Goal: Task Accomplishment & Management: Use online tool/utility

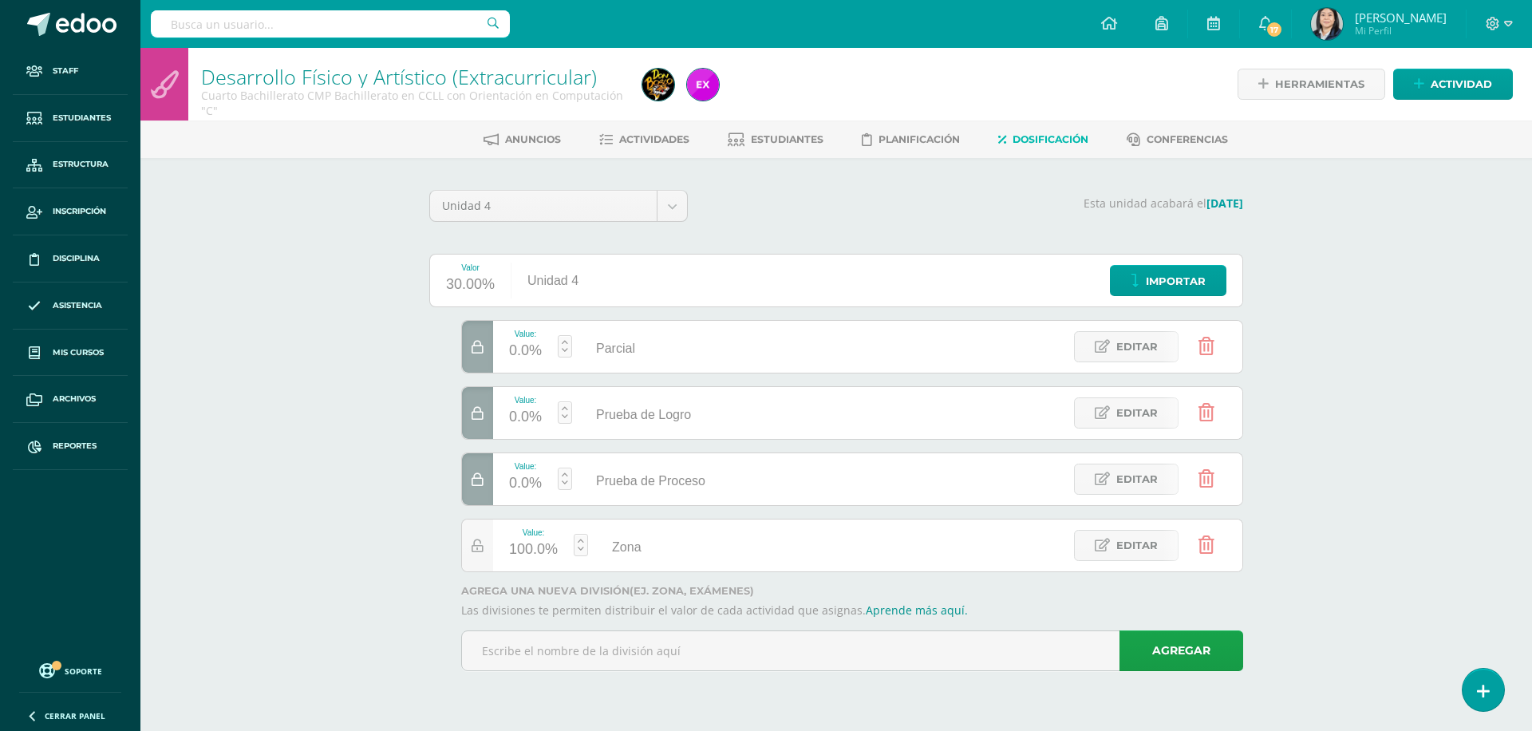
click at [397, 27] on input "text" at bounding box center [330, 23] width 359 height 27
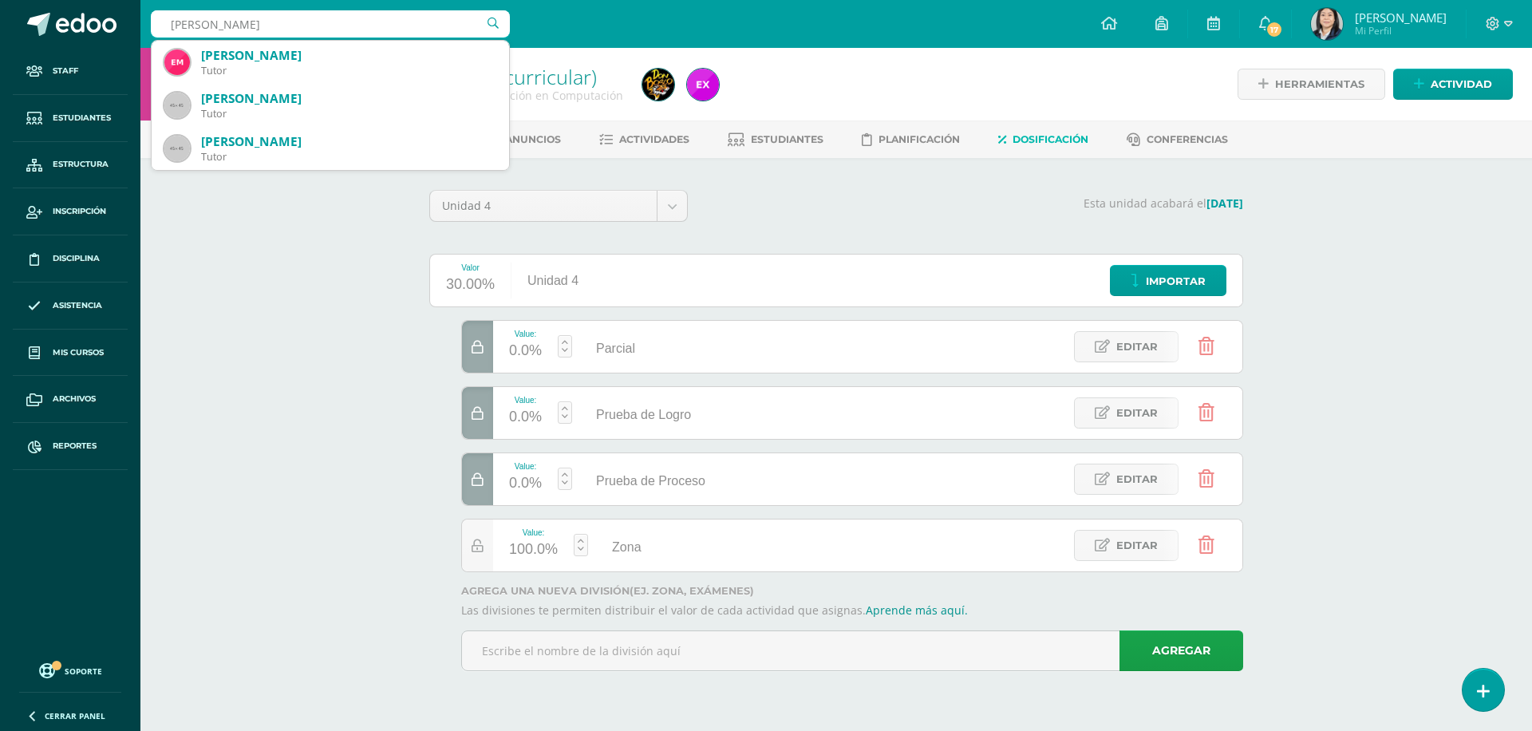
type input "morales chavea"
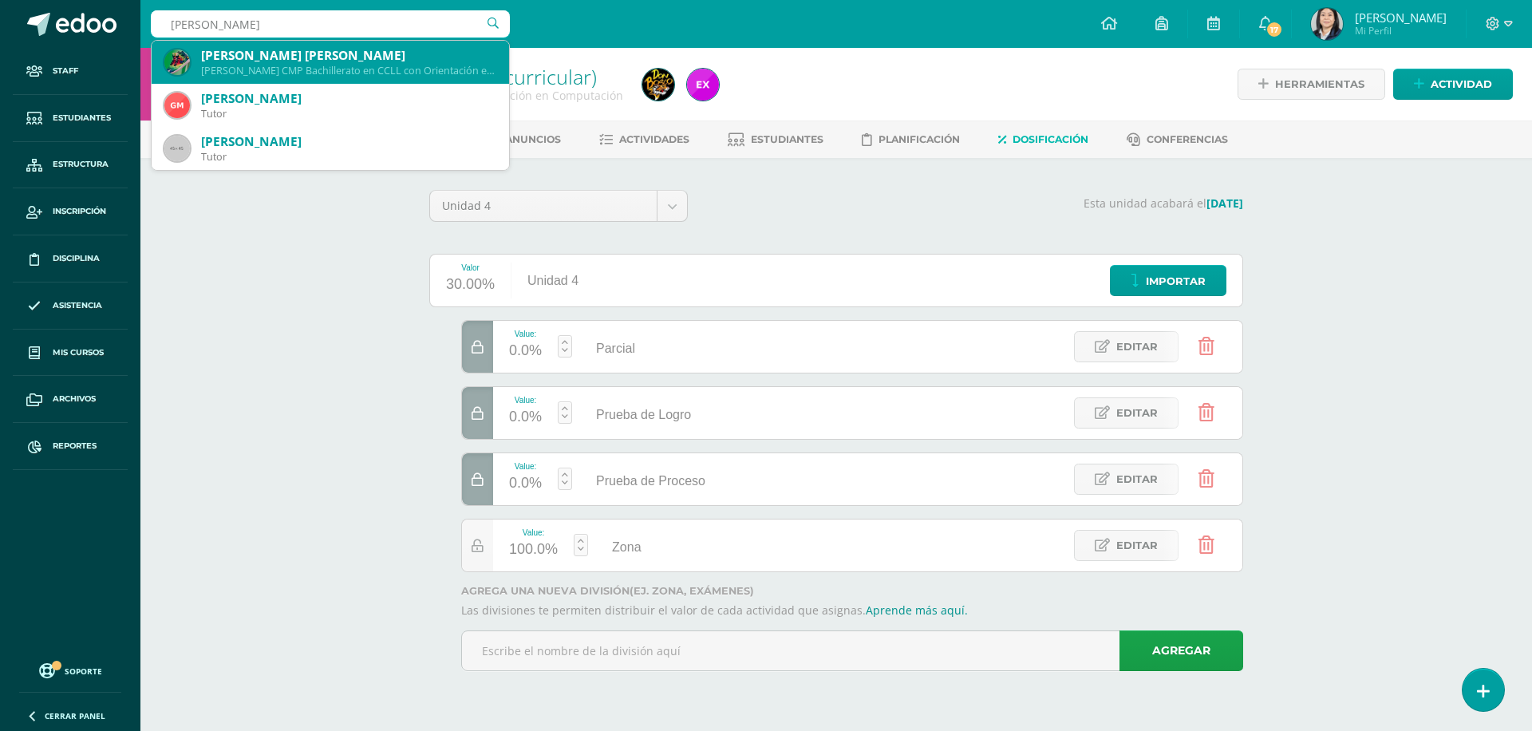
click at [356, 56] on div "Jean Pierre André Morales Chávez" at bounding box center [348, 55] width 295 height 17
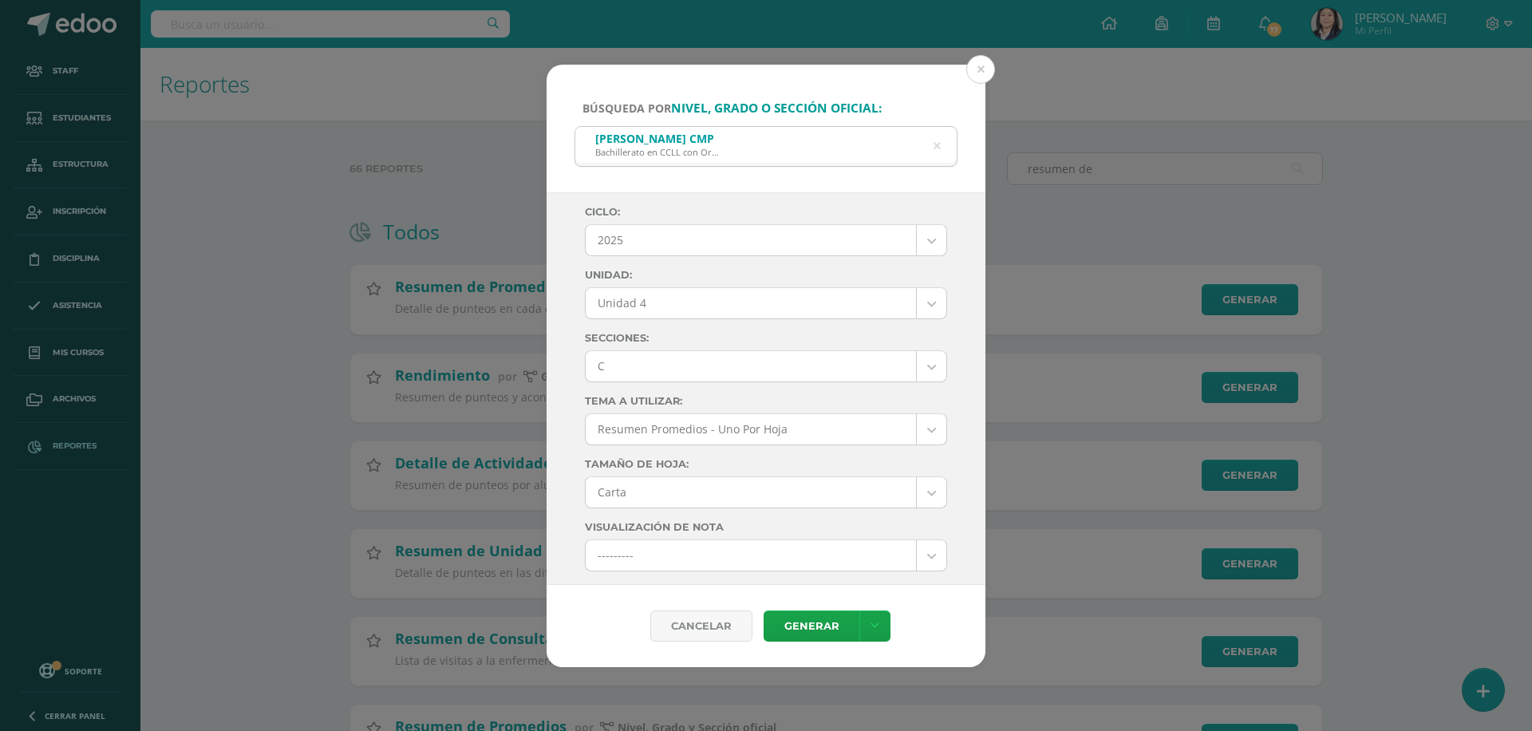
select select "7"
select select "Unidad 4"
select select "C"
select select "letter"
select select "10"
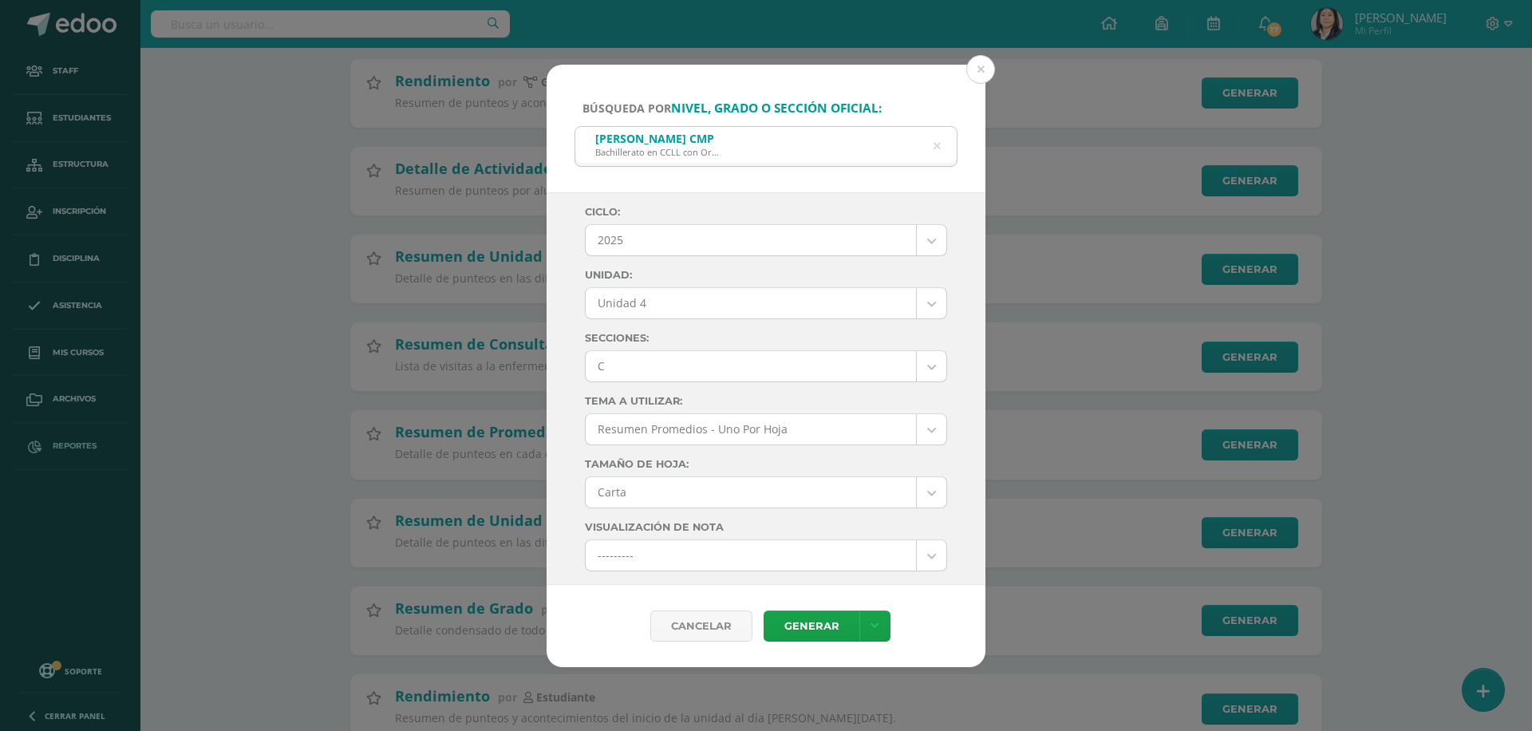
scroll to position [826, 0]
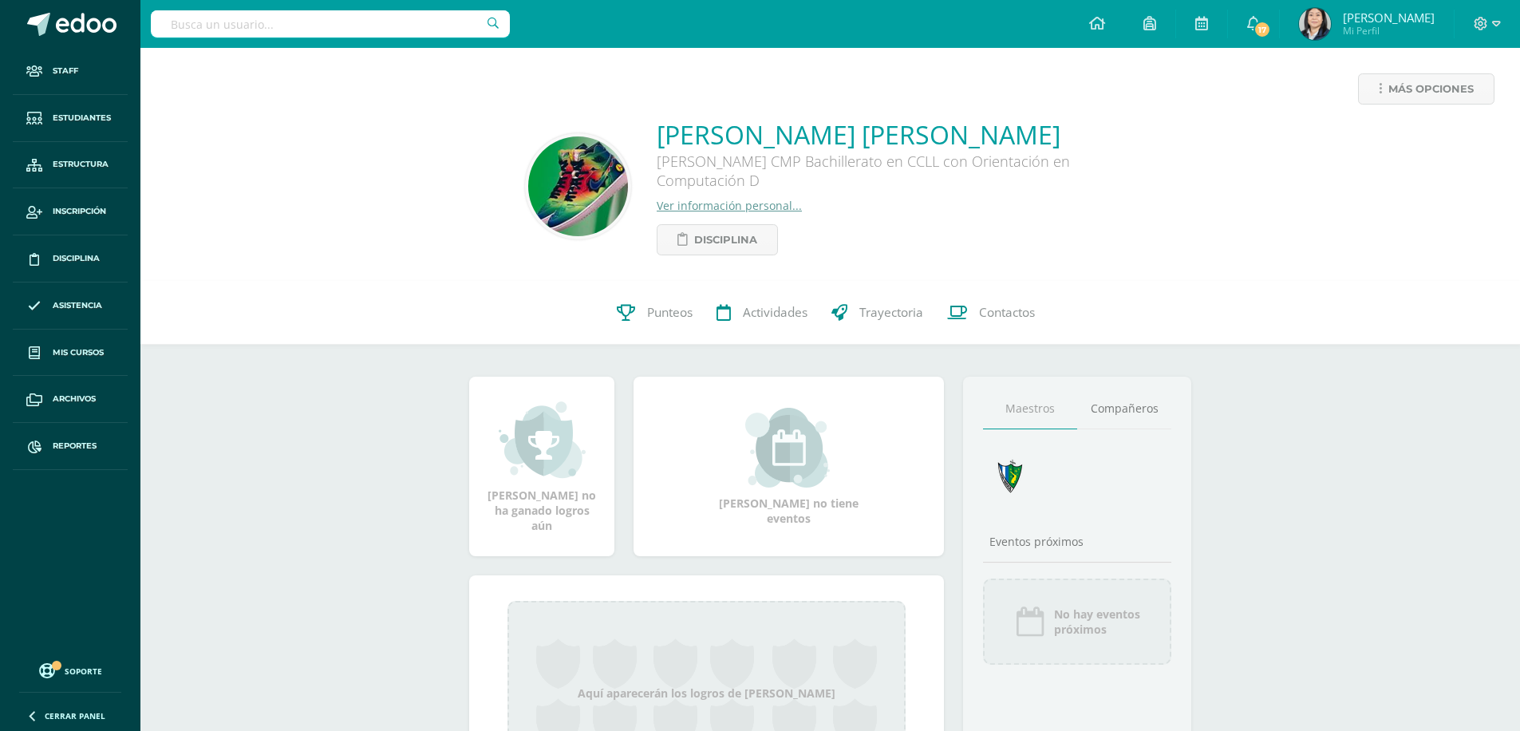
click at [1024, 230] on div "Jean Pierre André Morales Chávez Quinto Bachillerato CMP Bachillerato en CCLL c…" at bounding box center [896, 186] width 479 height 138
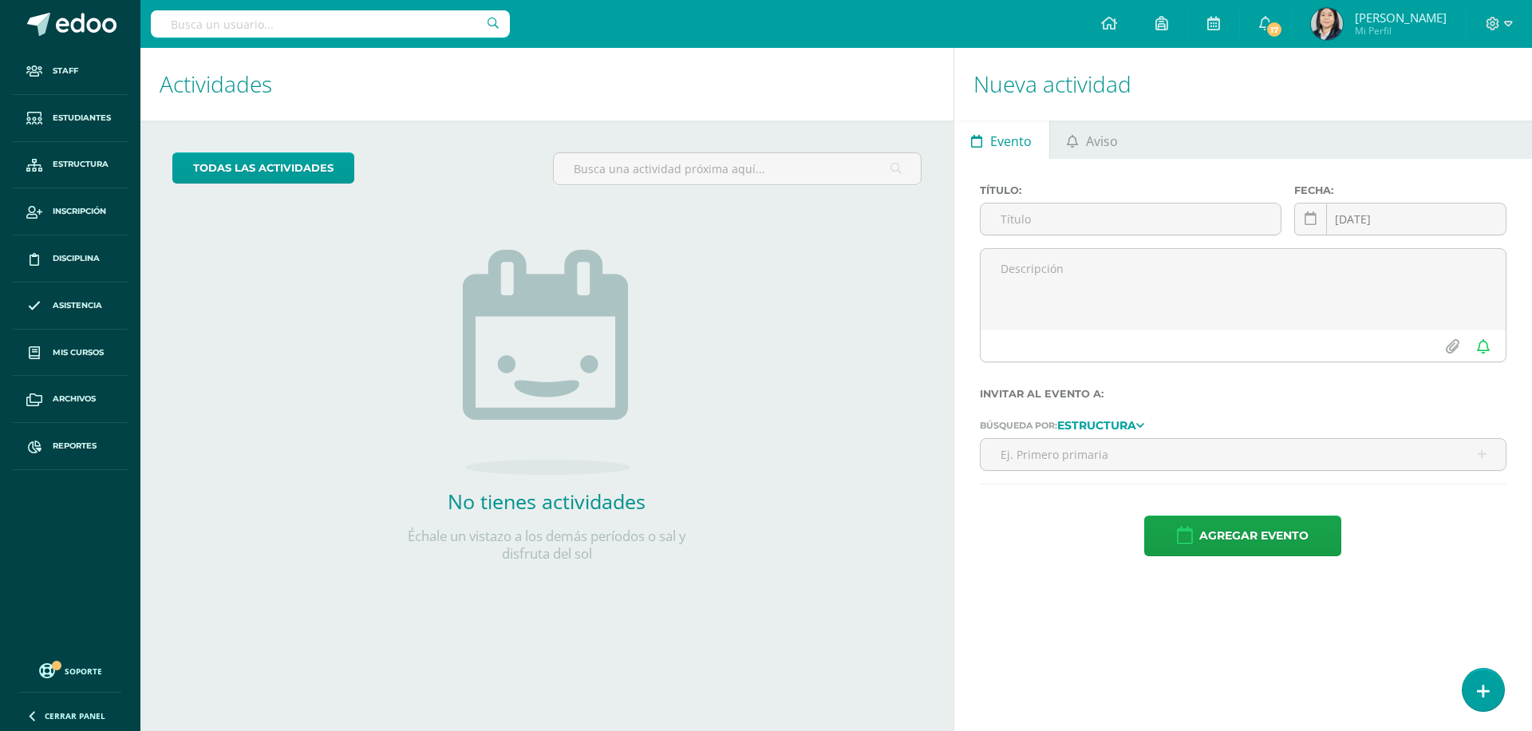
click at [211, 26] on input "text" at bounding box center [330, 23] width 359 height 27
type input "andrade morataya"
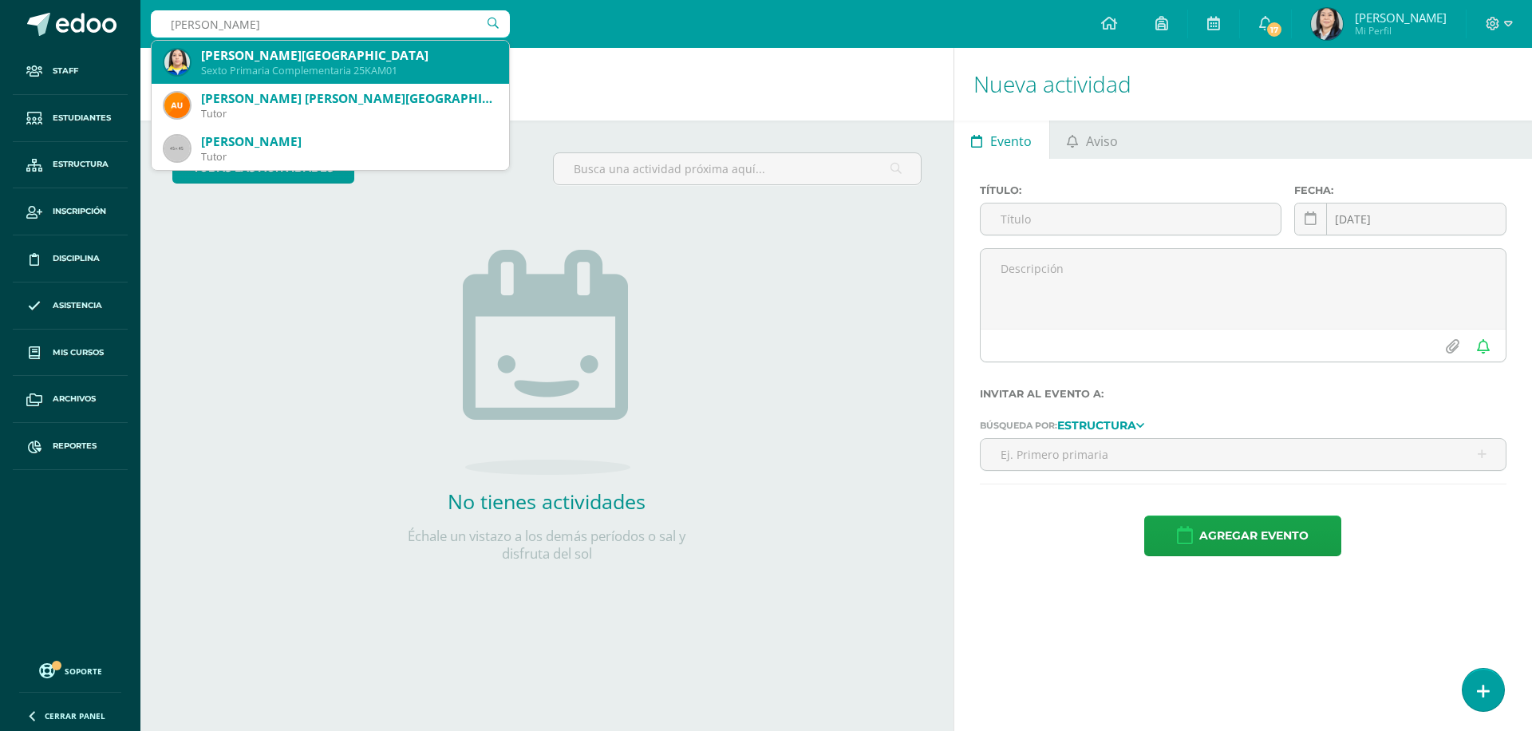
click at [297, 60] on div "Kathelynn Rashell Andrade Morataya" at bounding box center [348, 55] width 295 height 17
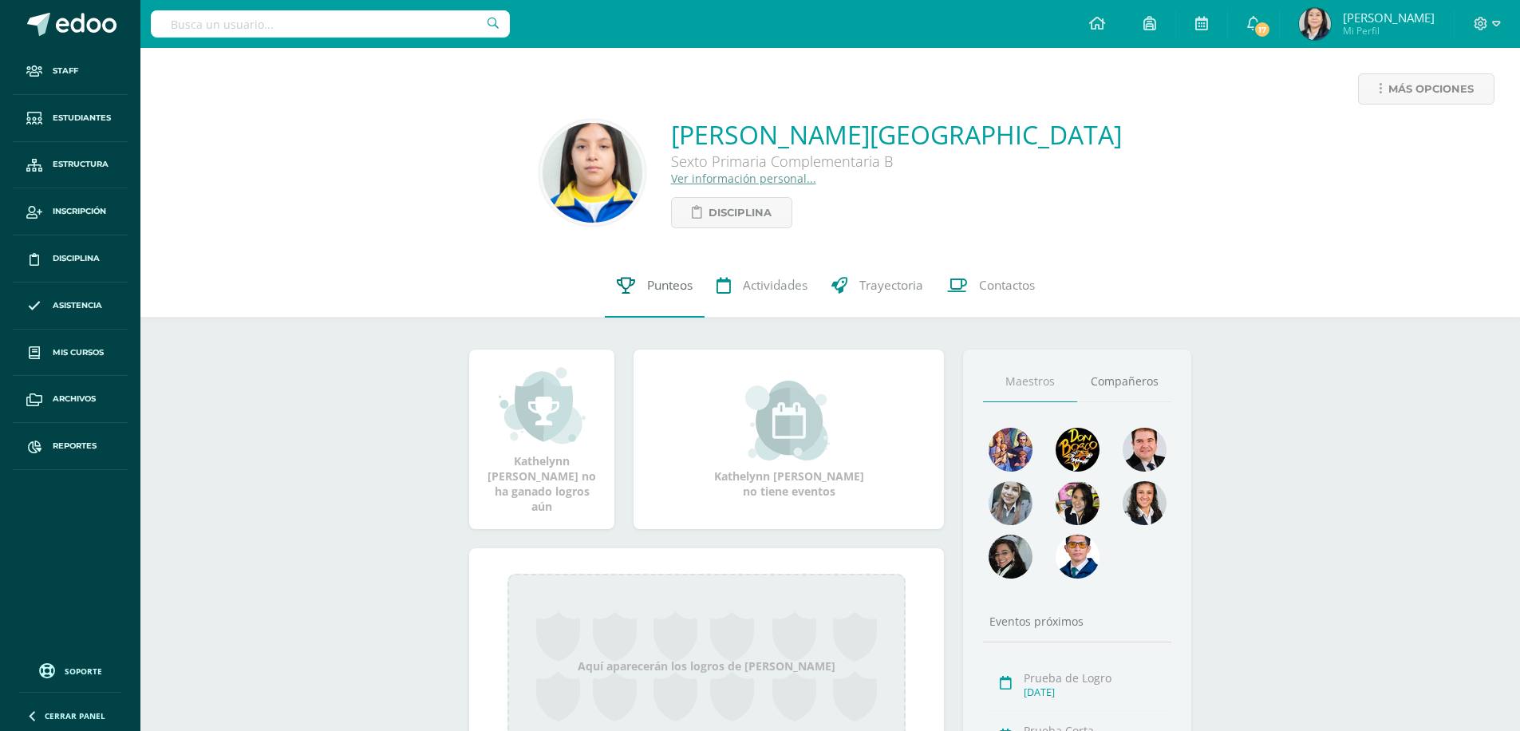
click at [671, 282] on span "Punteos" at bounding box center [669, 285] width 45 height 17
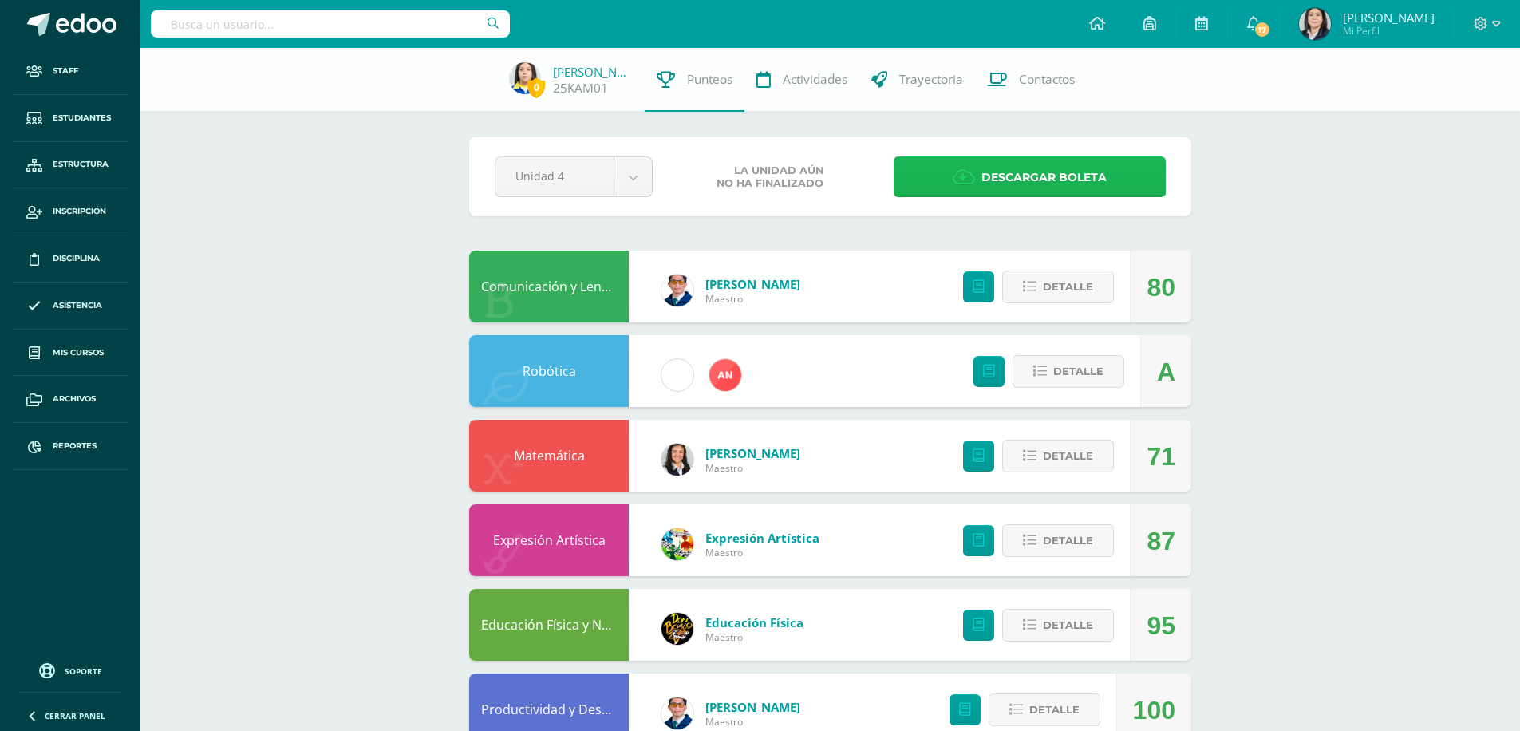
click at [1024, 176] on span "Descargar boleta" at bounding box center [1043, 177] width 125 height 39
click at [285, 18] on input "text" at bounding box center [330, 23] width 359 height 27
type input "turcios daniel"
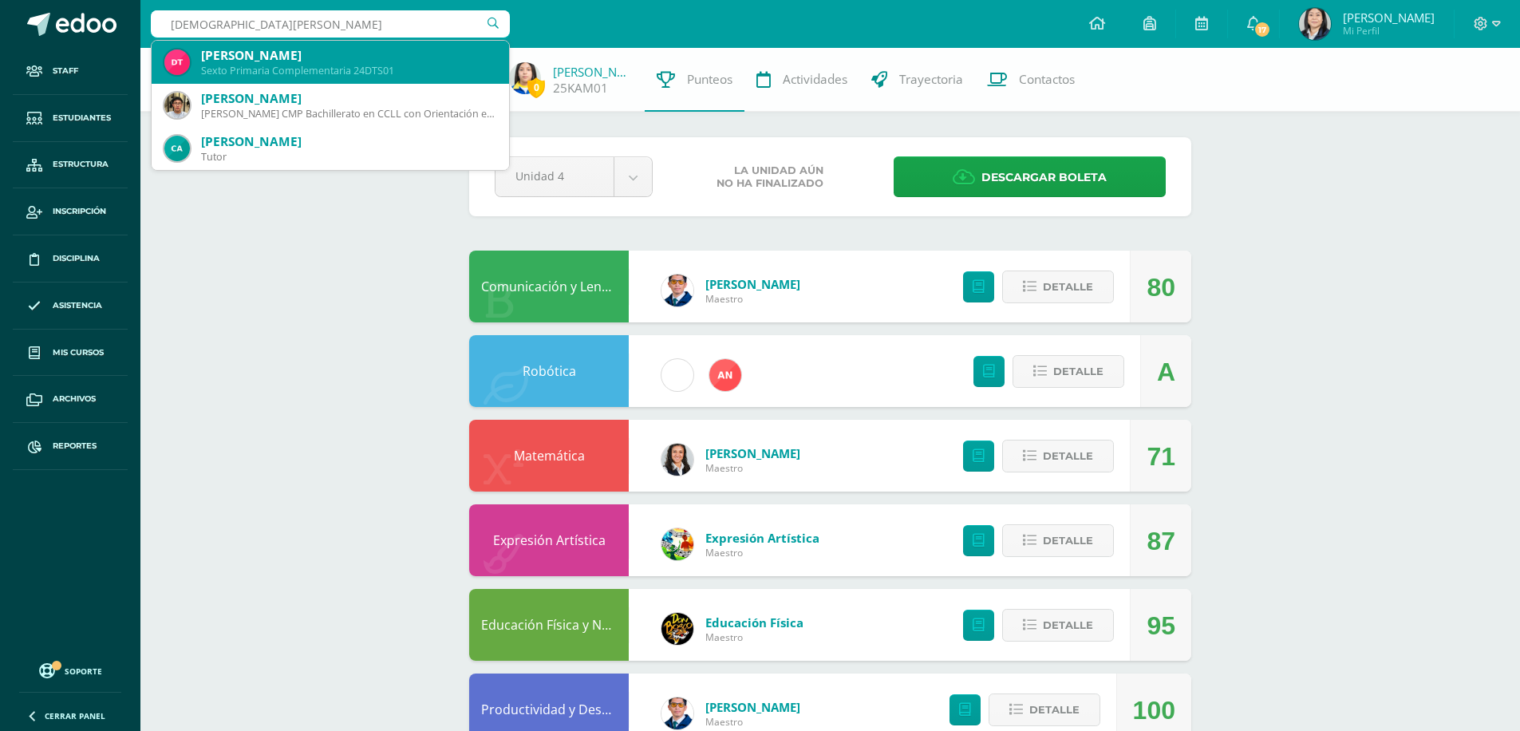
click at [286, 55] on div "Daniel Alejandro Turcios Soto" at bounding box center [348, 55] width 295 height 17
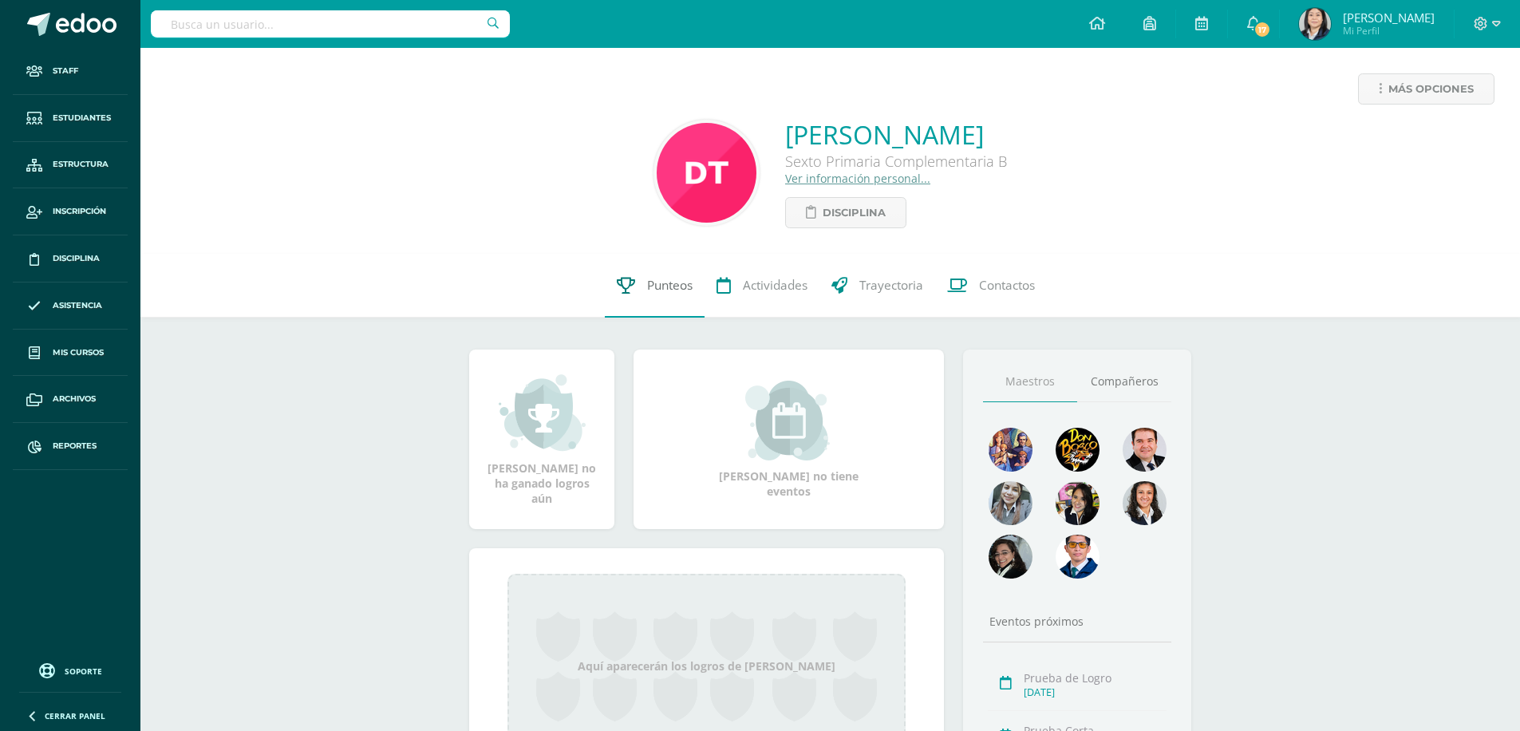
click at [676, 281] on span "Punteos" at bounding box center [669, 285] width 45 height 17
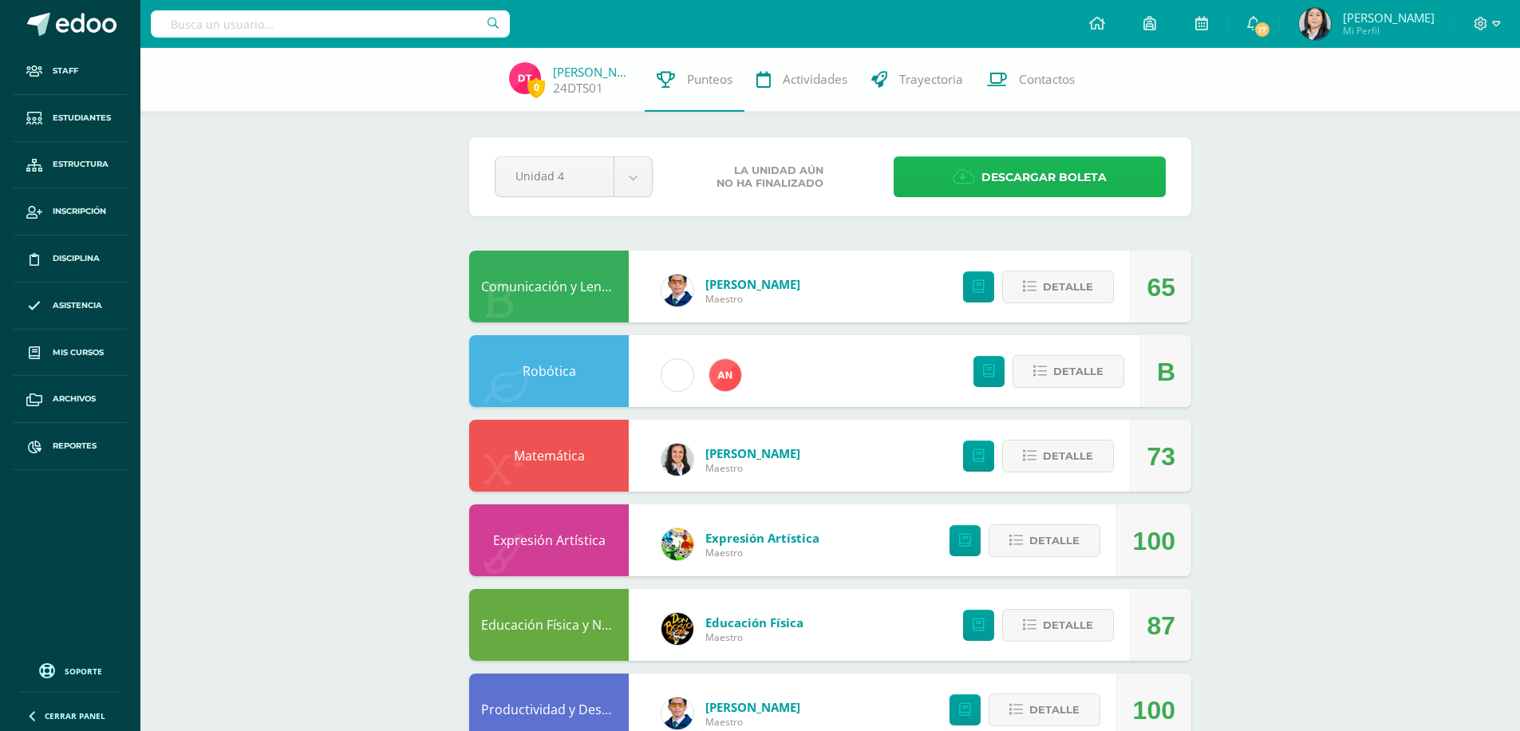
click at [1005, 184] on span "Descargar boleta" at bounding box center [1043, 177] width 125 height 39
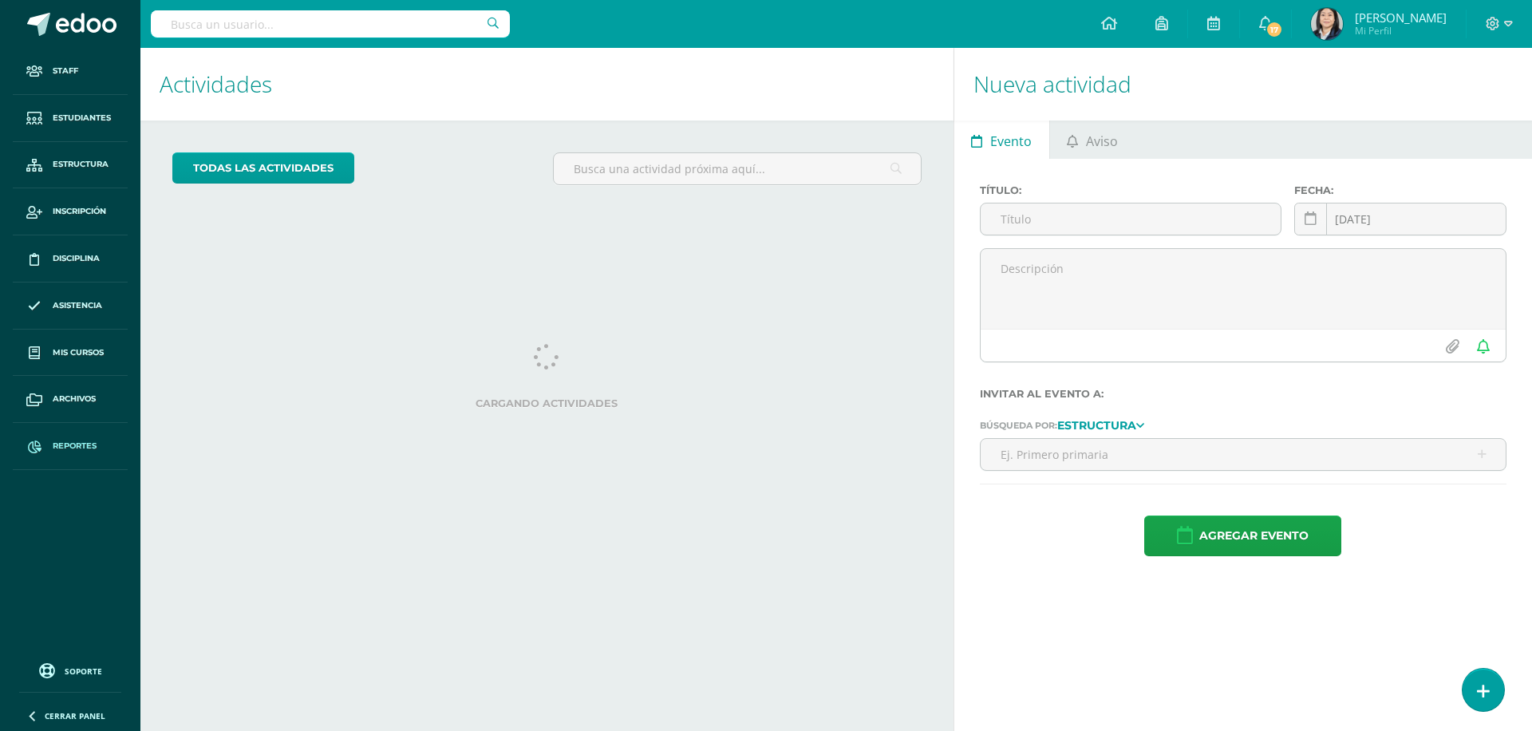
click at [61, 448] on span "Reportes" at bounding box center [75, 446] width 44 height 13
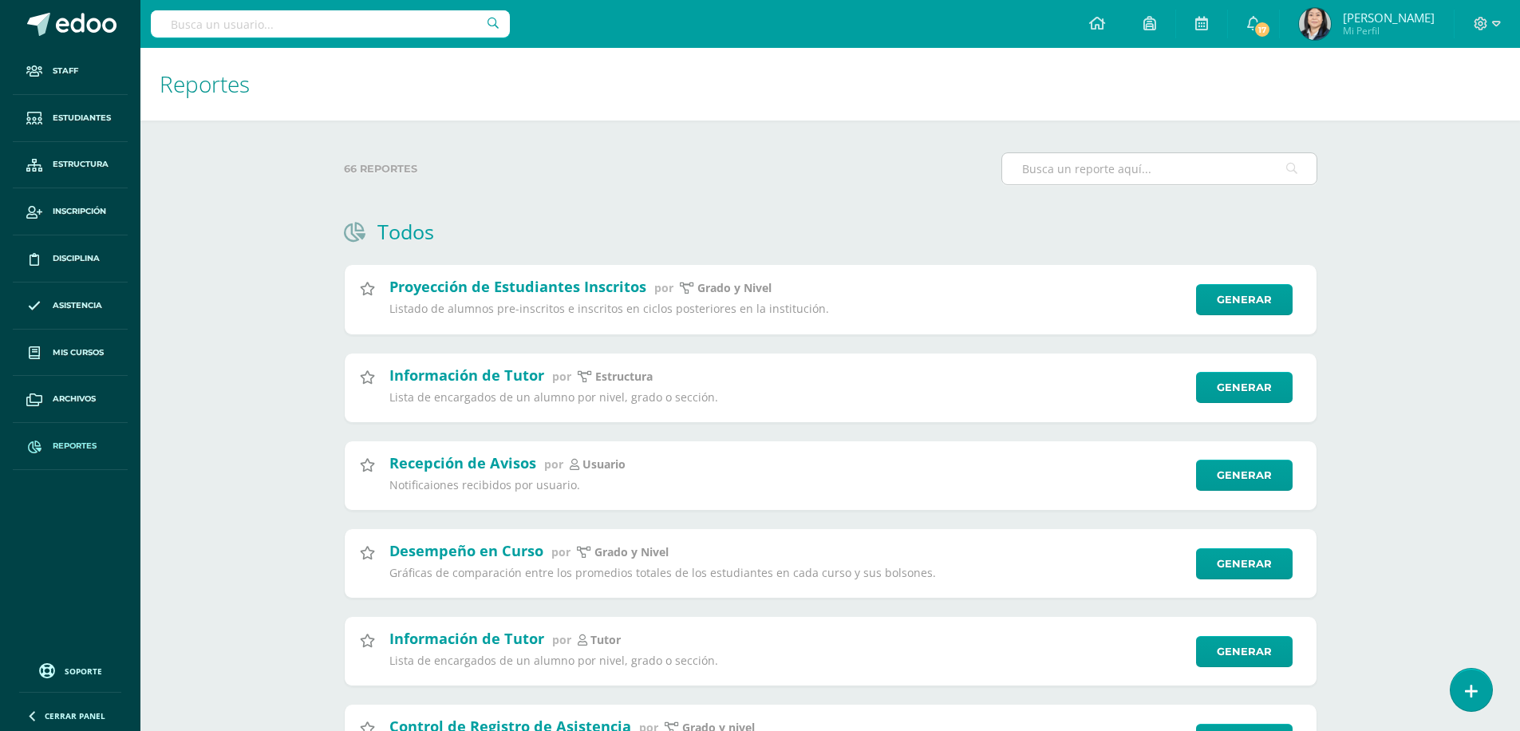
click at [1051, 176] on input "text" at bounding box center [1159, 168] width 314 height 31
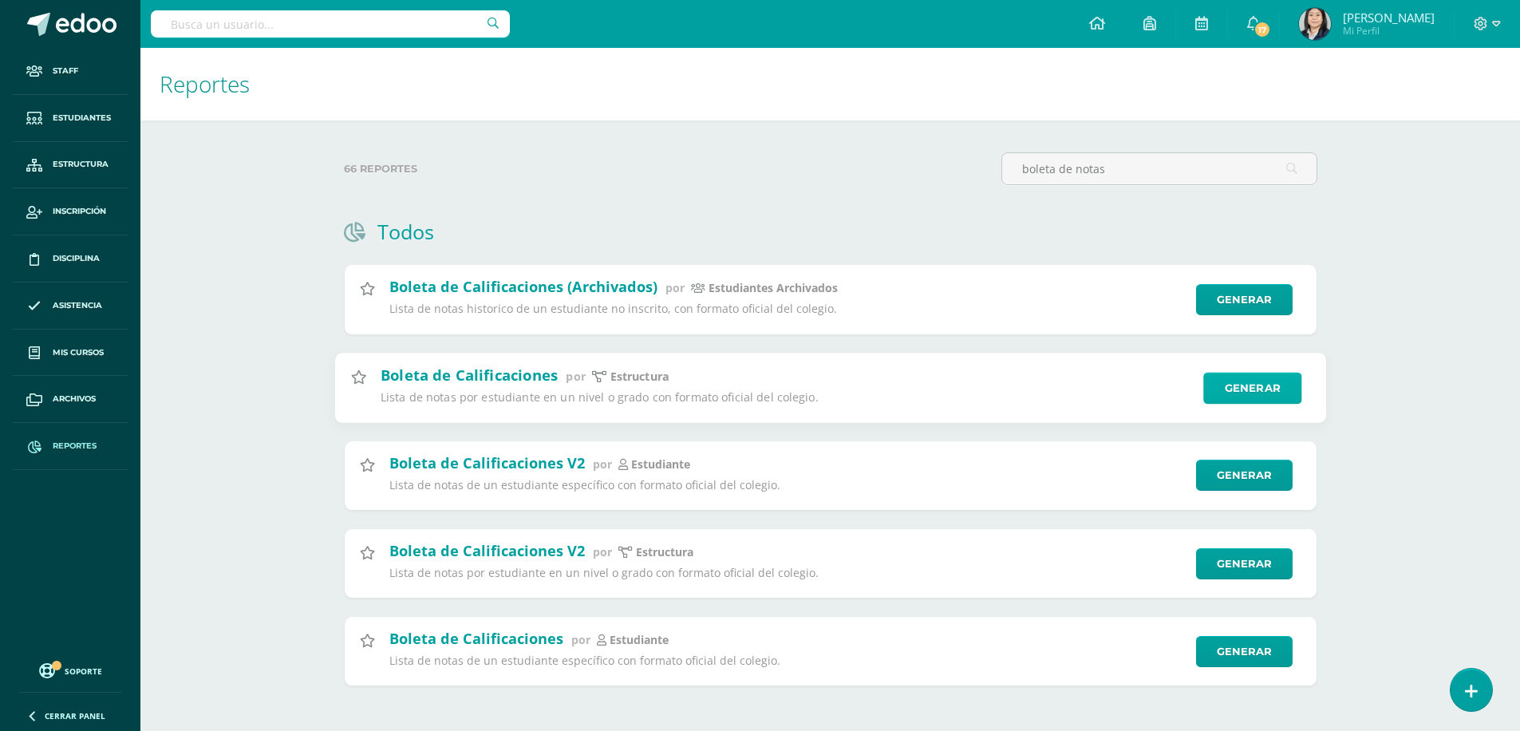
type input "boleta de notas"
click at [1248, 391] on link "Generar" at bounding box center [1252, 388] width 98 height 32
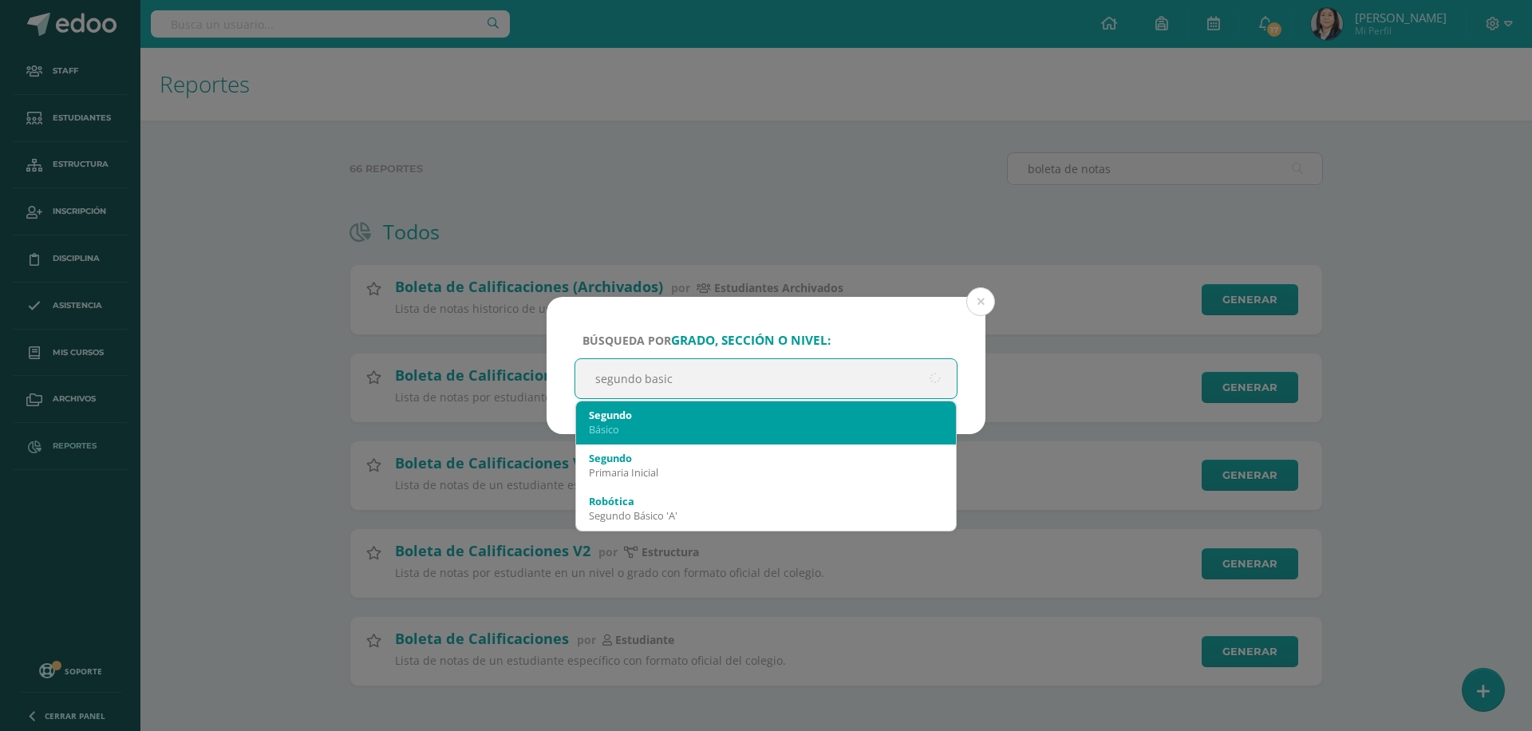
type input "segundo basico"
click at [773, 432] on div "Básico" at bounding box center [766, 429] width 354 height 14
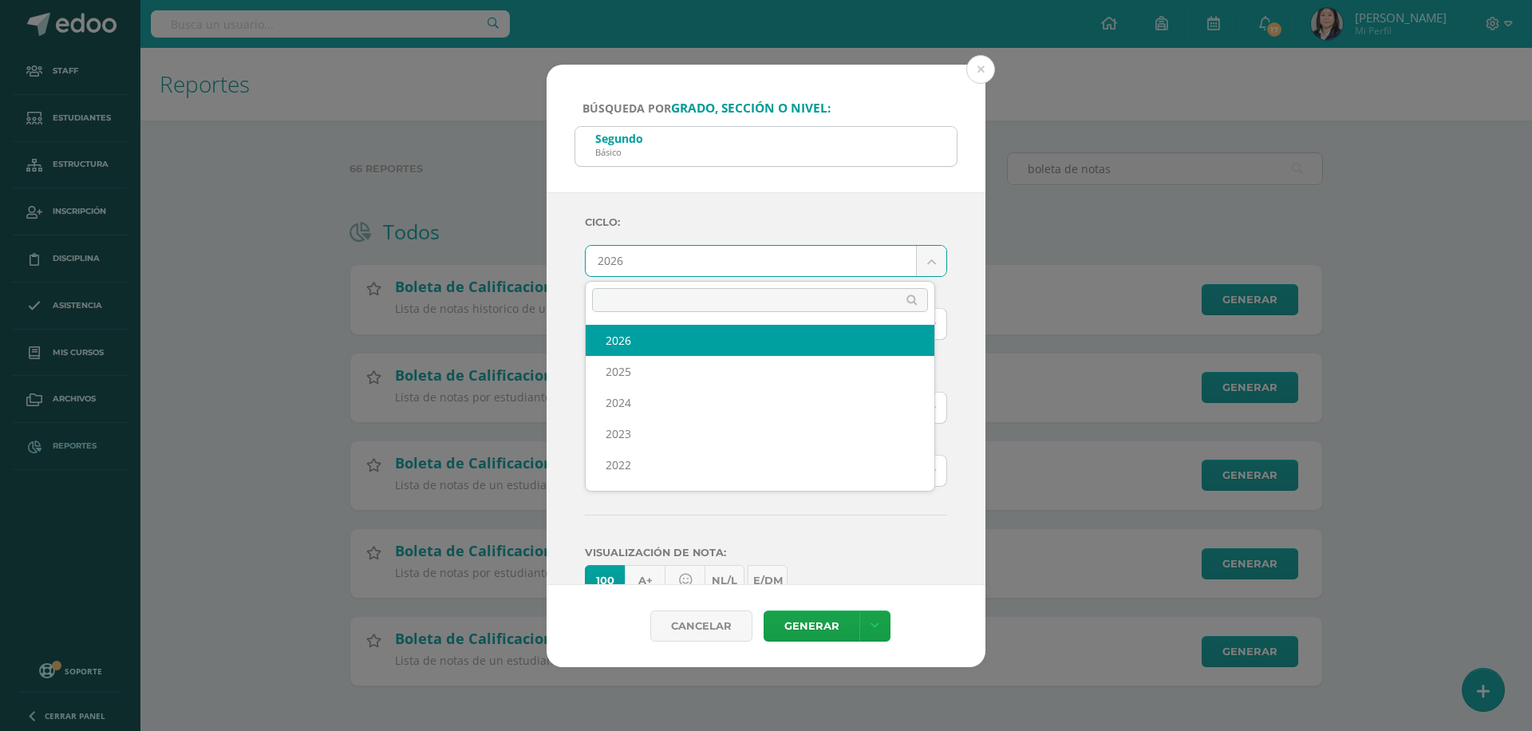
click at [921, 263] on body "Búsqueda por grado, sección o nivel: Segundo Básico segundo ba Ciclo: 2026 2026…" at bounding box center [766, 368] width 1532 height 736
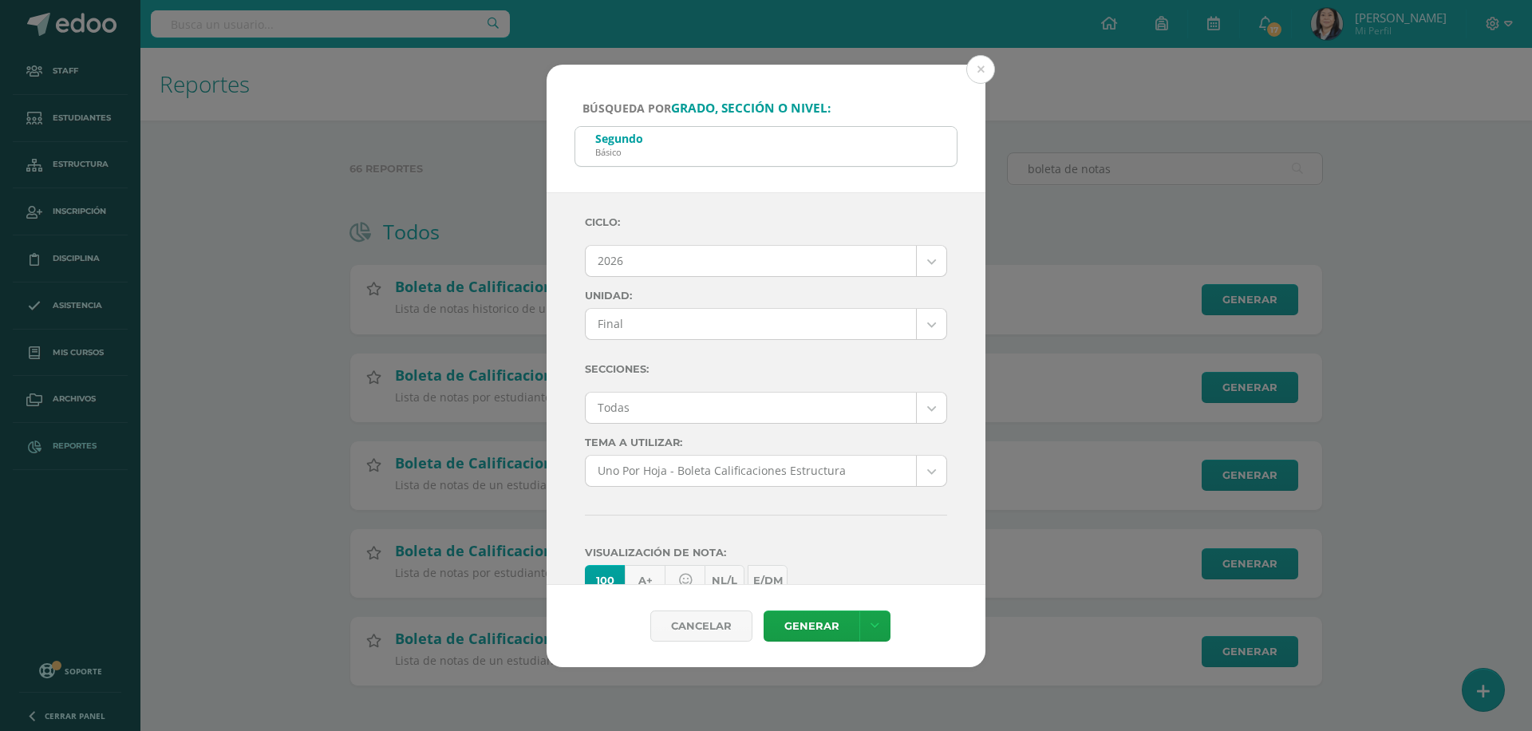
click at [929, 265] on body "Búsqueda por grado, sección o nivel: Segundo Básico segundo ba Ciclo: 2026 2026…" at bounding box center [766, 368] width 1532 height 736
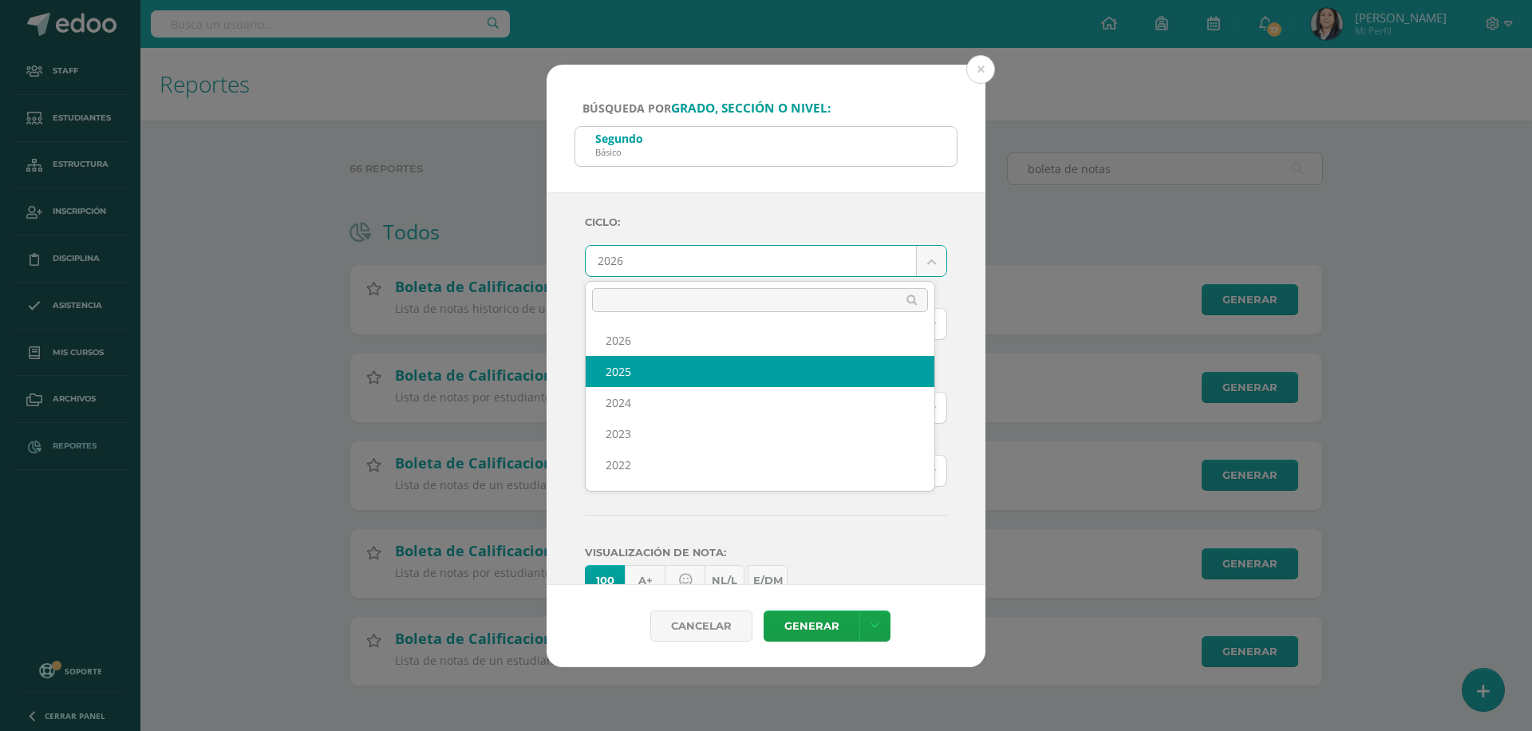
select select "7"
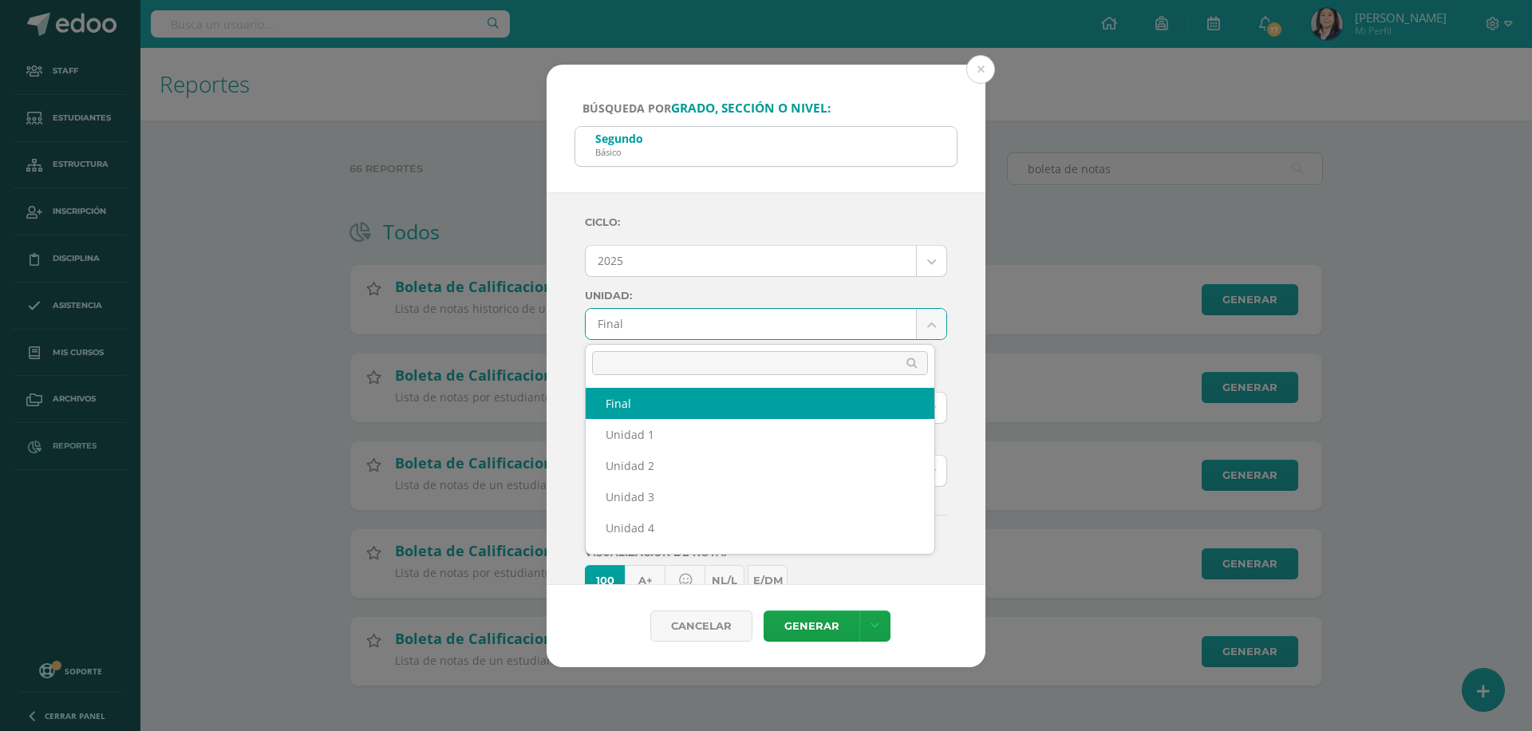
click at [756, 321] on body "Búsqueda por grado, sección o nivel: Segundo Básico segundo ba Ciclo: 2025 2026…" at bounding box center [766, 368] width 1532 height 736
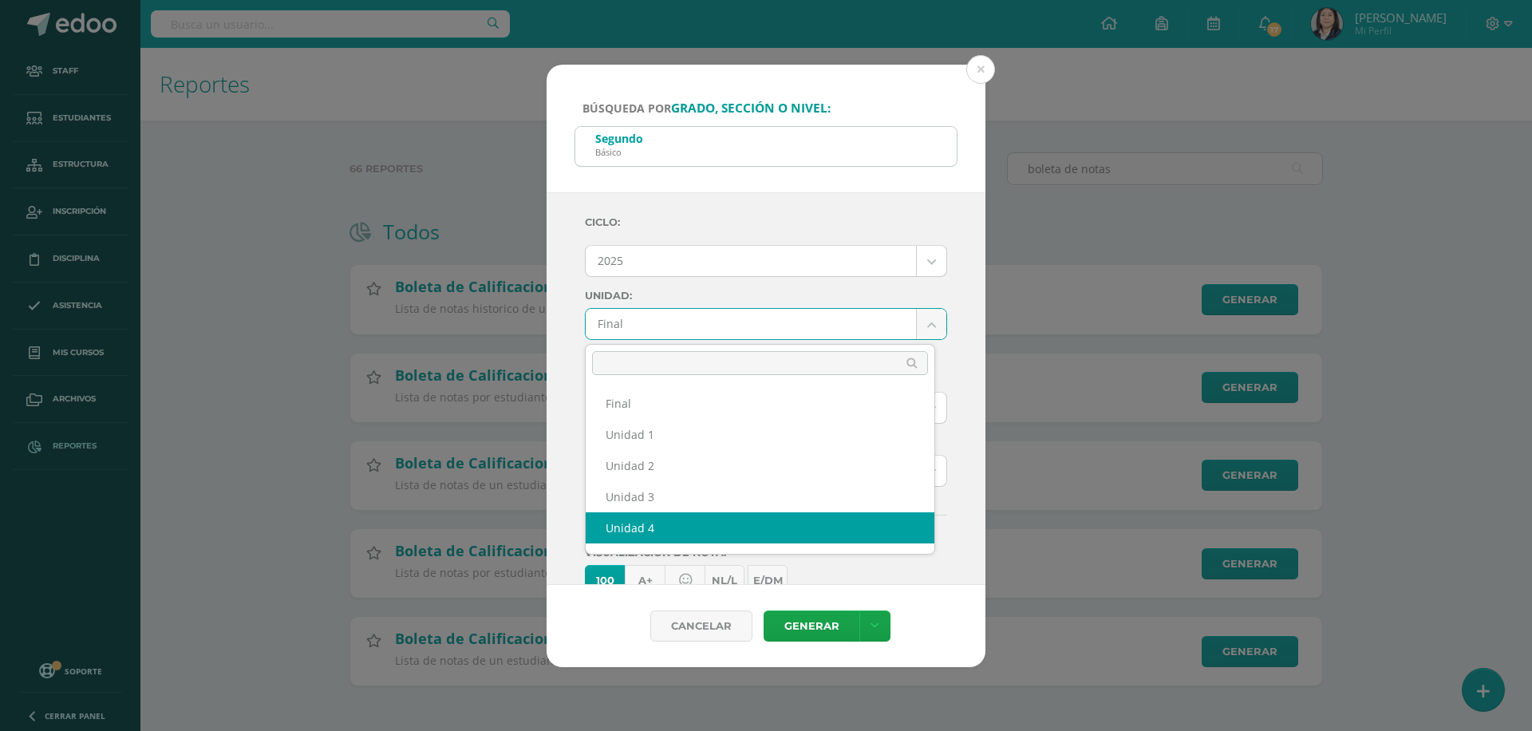
select select "Unidad 4"
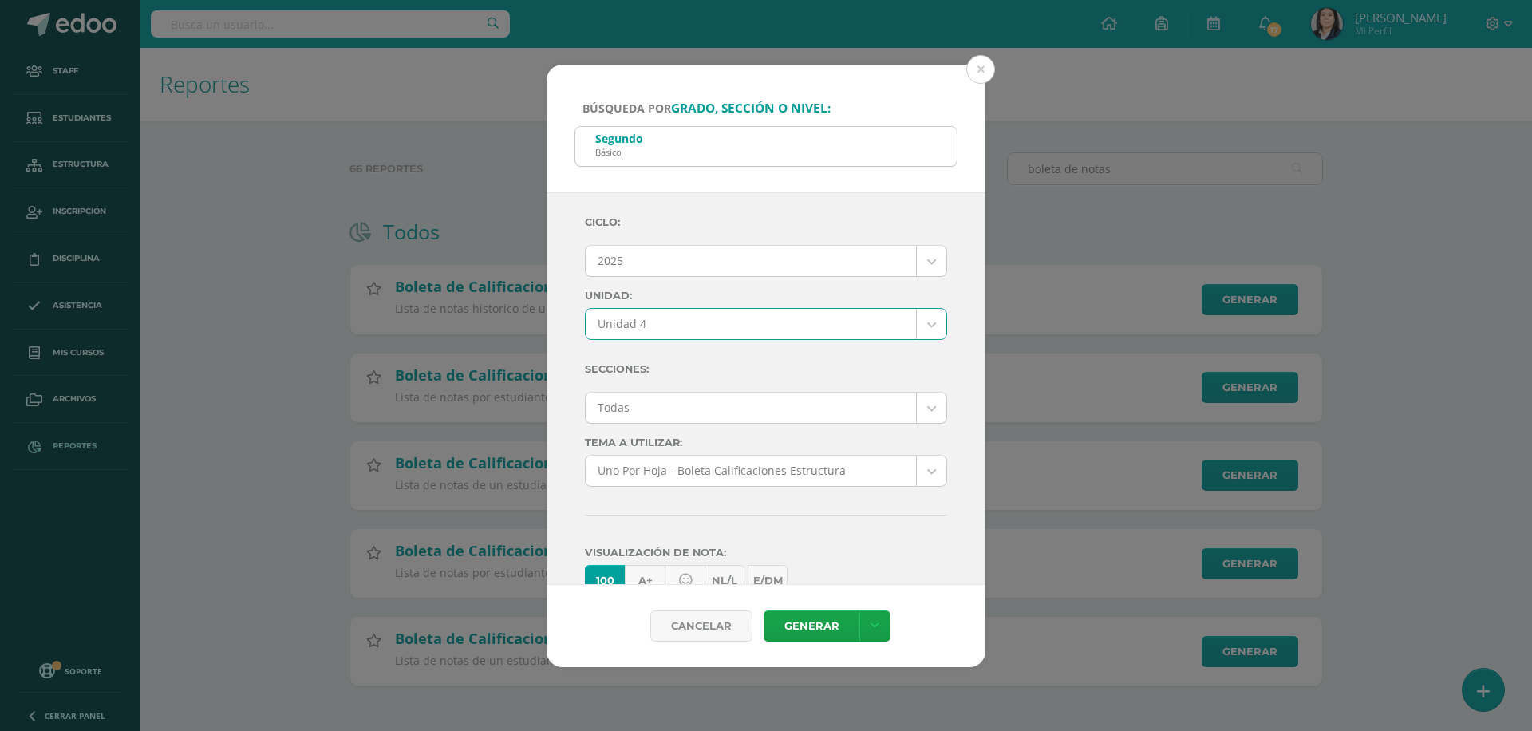
click at [700, 408] on body "Búsqueda por grado, sección o nivel: Segundo Básico segundo ba Ciclo: 2025 2026…" at bounding box center [766, 368] width 1532 height 736
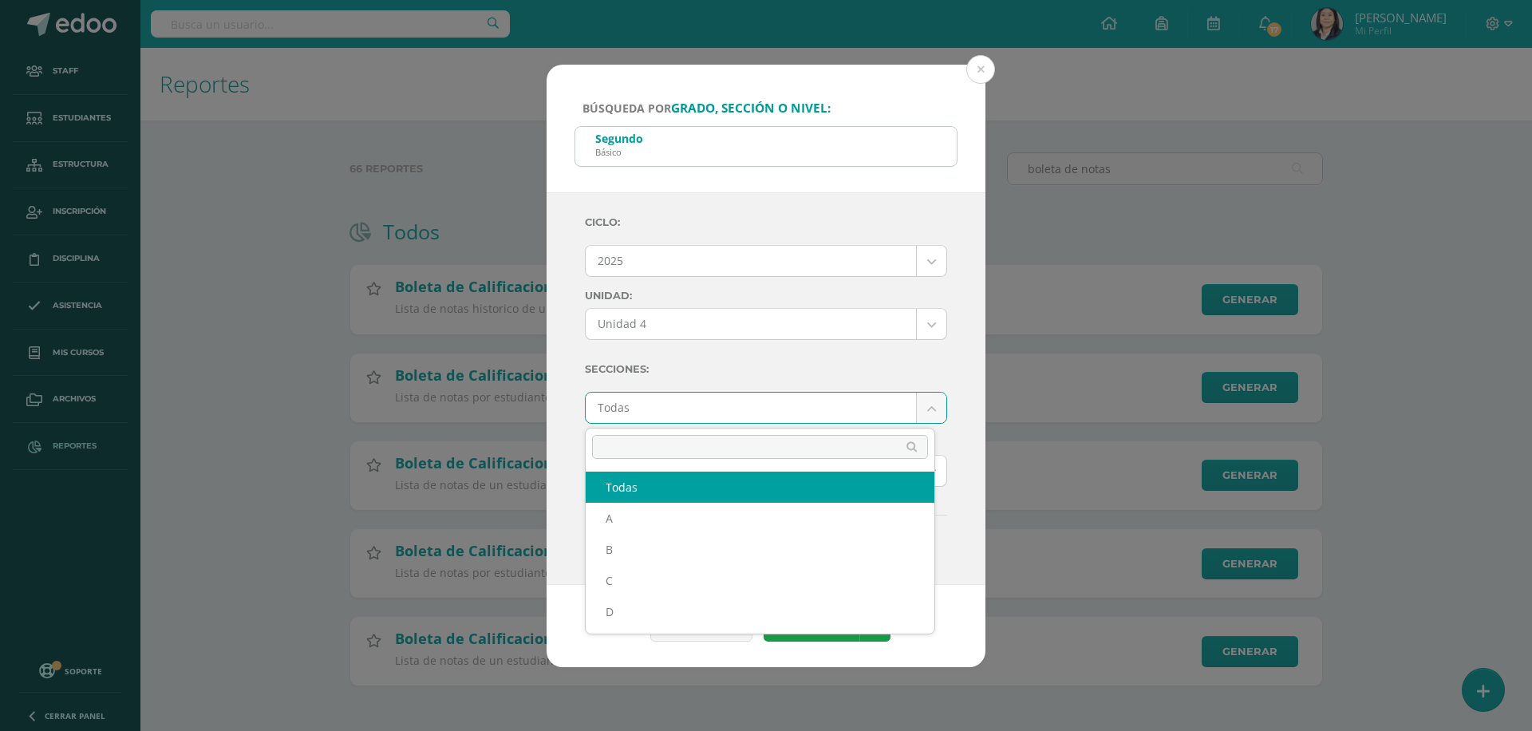
click at [700, 408] on body "Búsqueda por grado, sección o nivel: Segundo Básico segundo ba Ciclo: 2025 2026…" at bounding box center [766, 368] width 1532 height 736
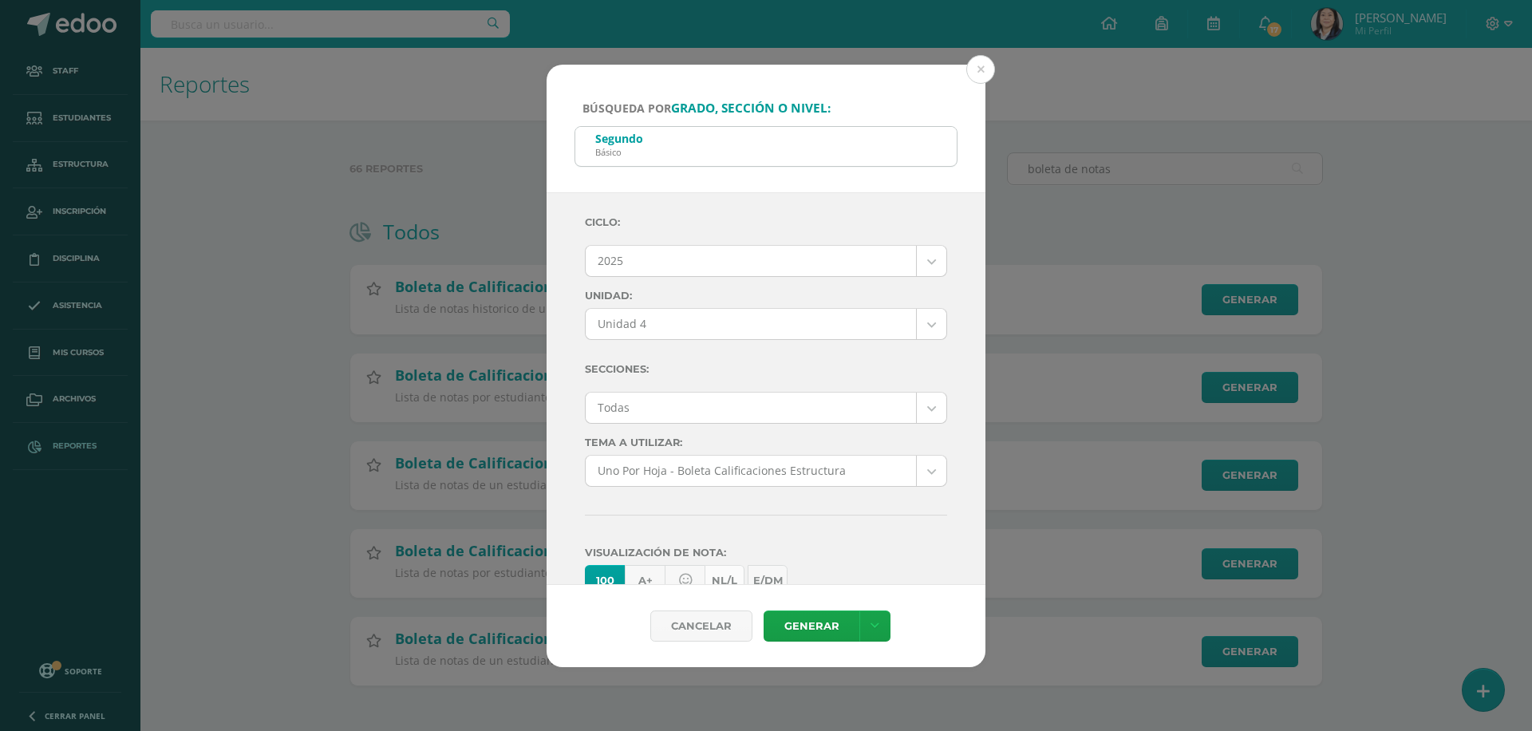
scroll to position [160, 0]
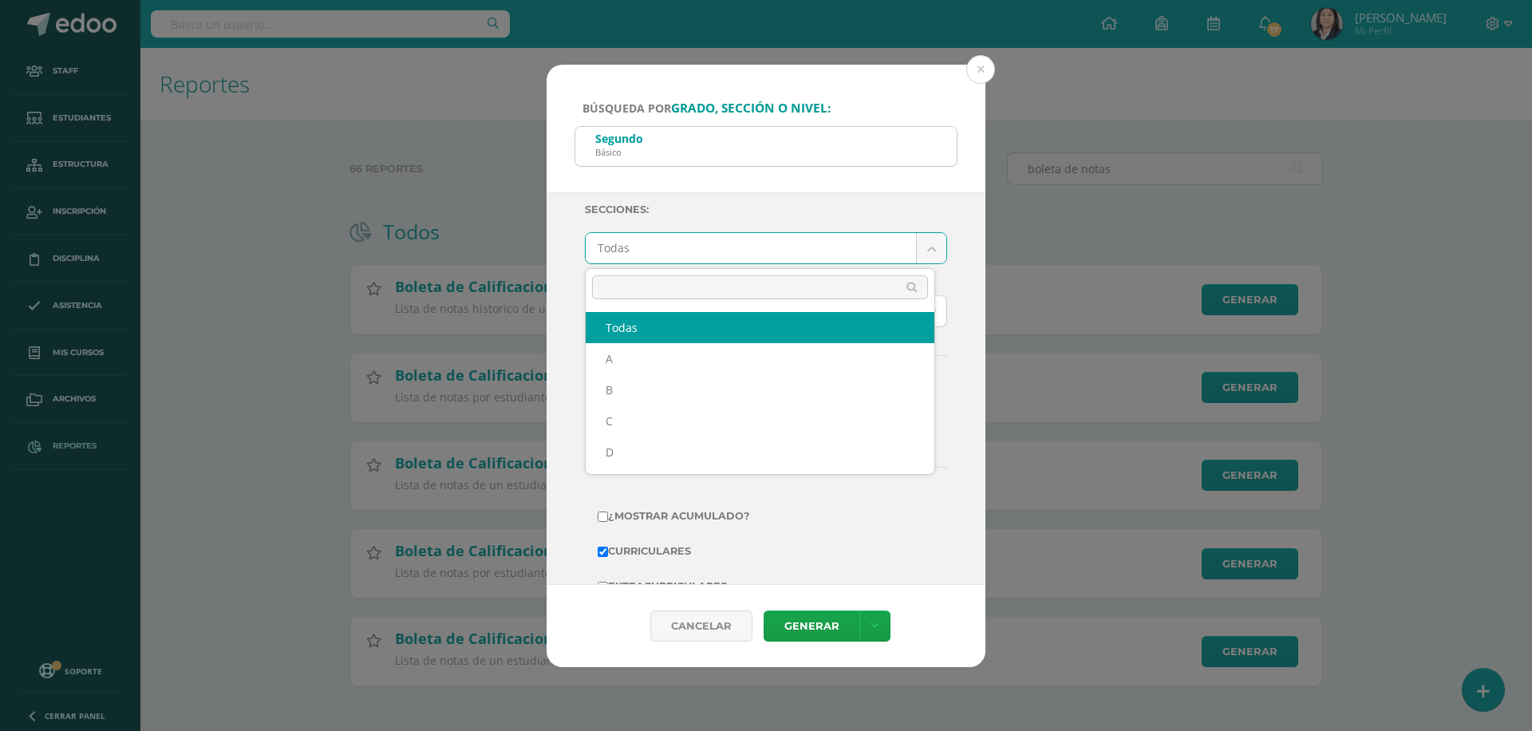
click at [660, 245] on body "Búsqueda por grado, sección o nivel: Segundo Básico segundo ba Ciclo: 2025 2026…" at bounding box center [766, 368] width 1532 height 736
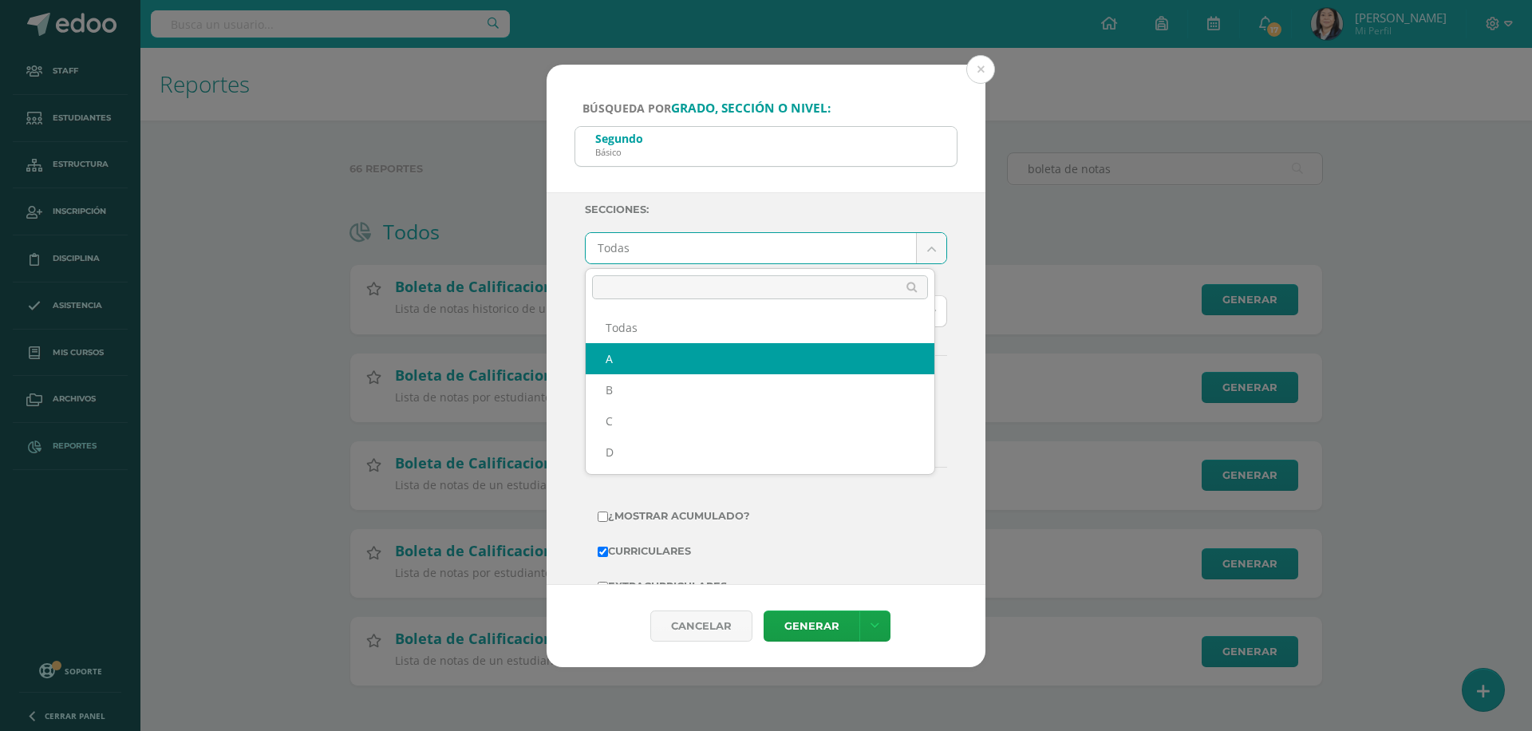
select select "A"
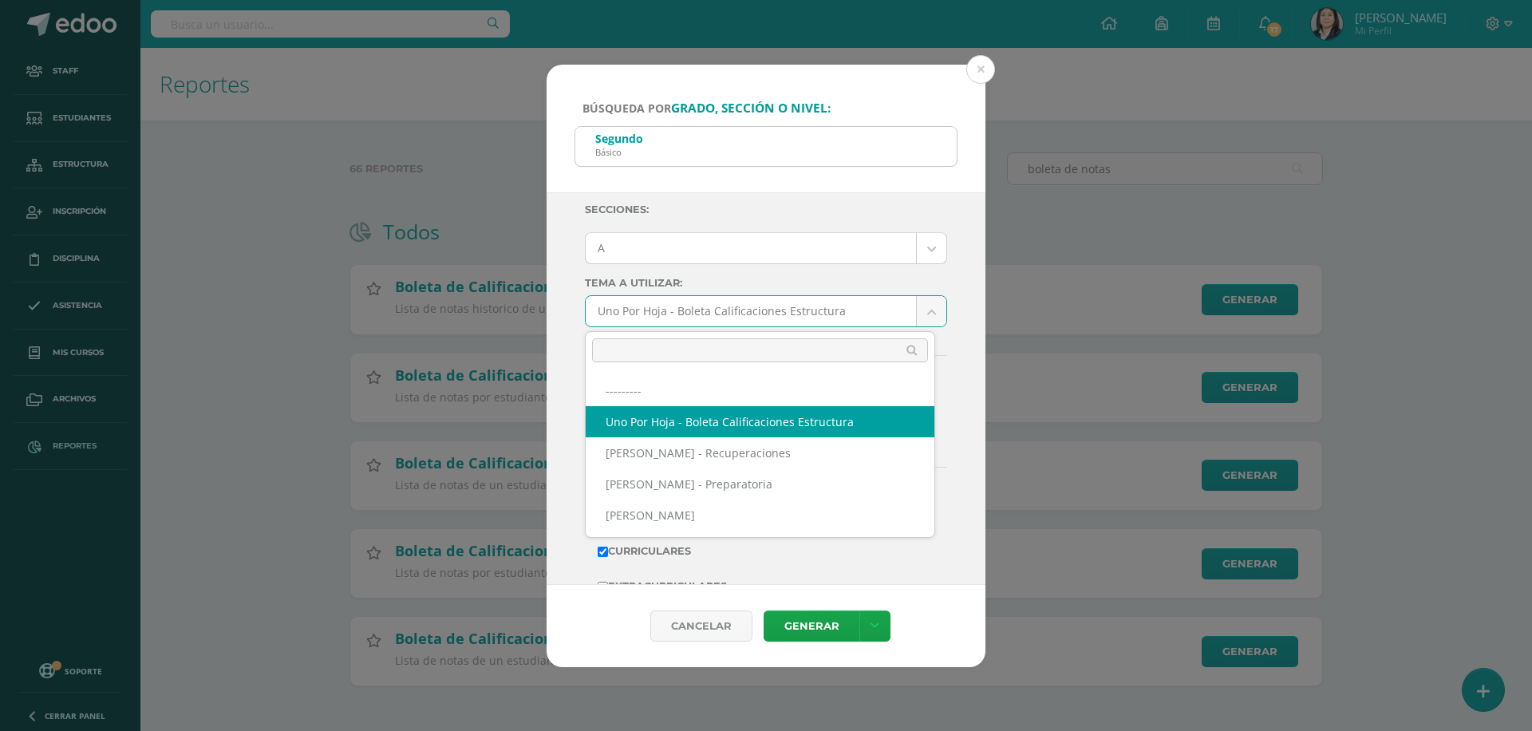
click at [910, 311] on body "Búsqueda por grado, sección o nivel: Segundo Básico segundo ba Ciclo: 2025 2026…" at bounding box center [766, 368] width 1532 height 736
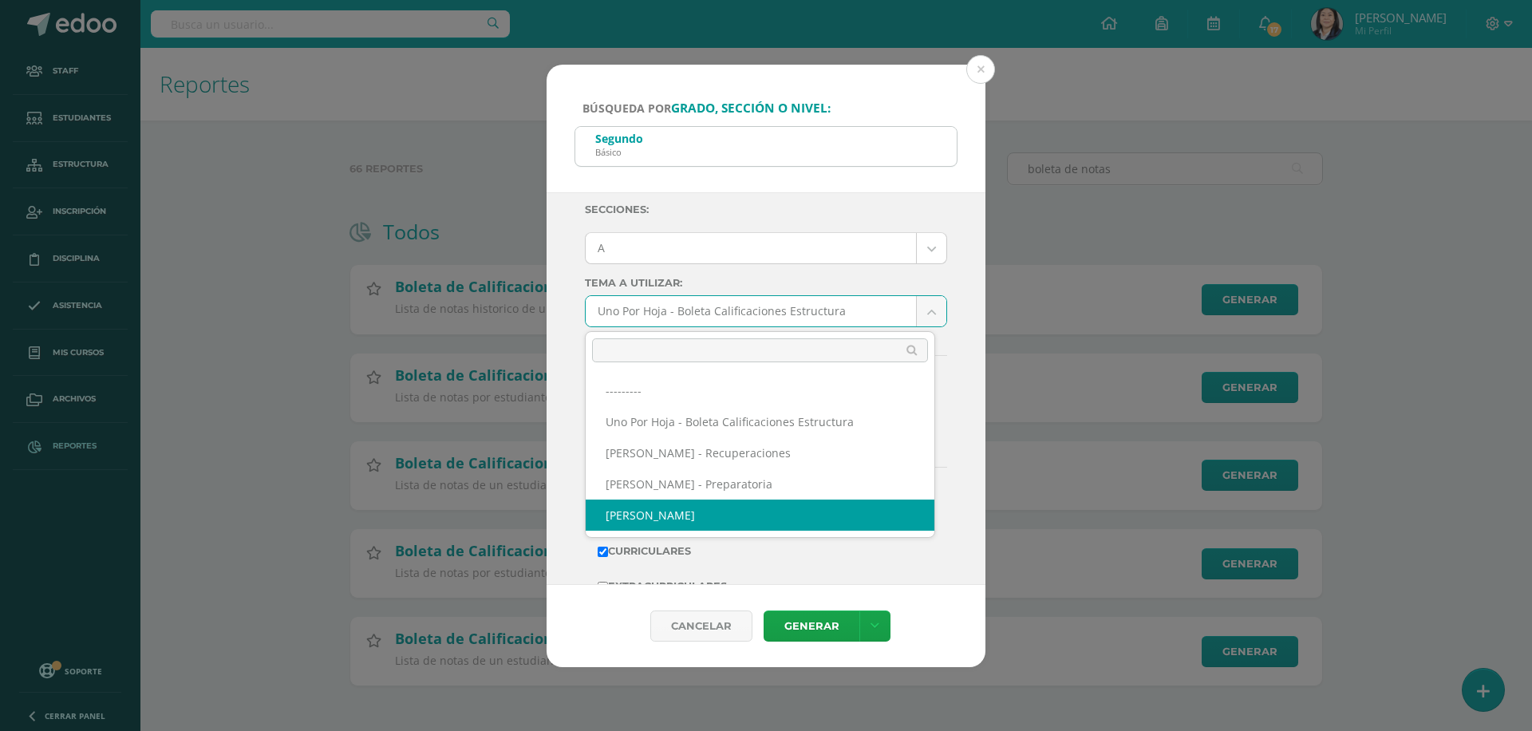
select select "57"
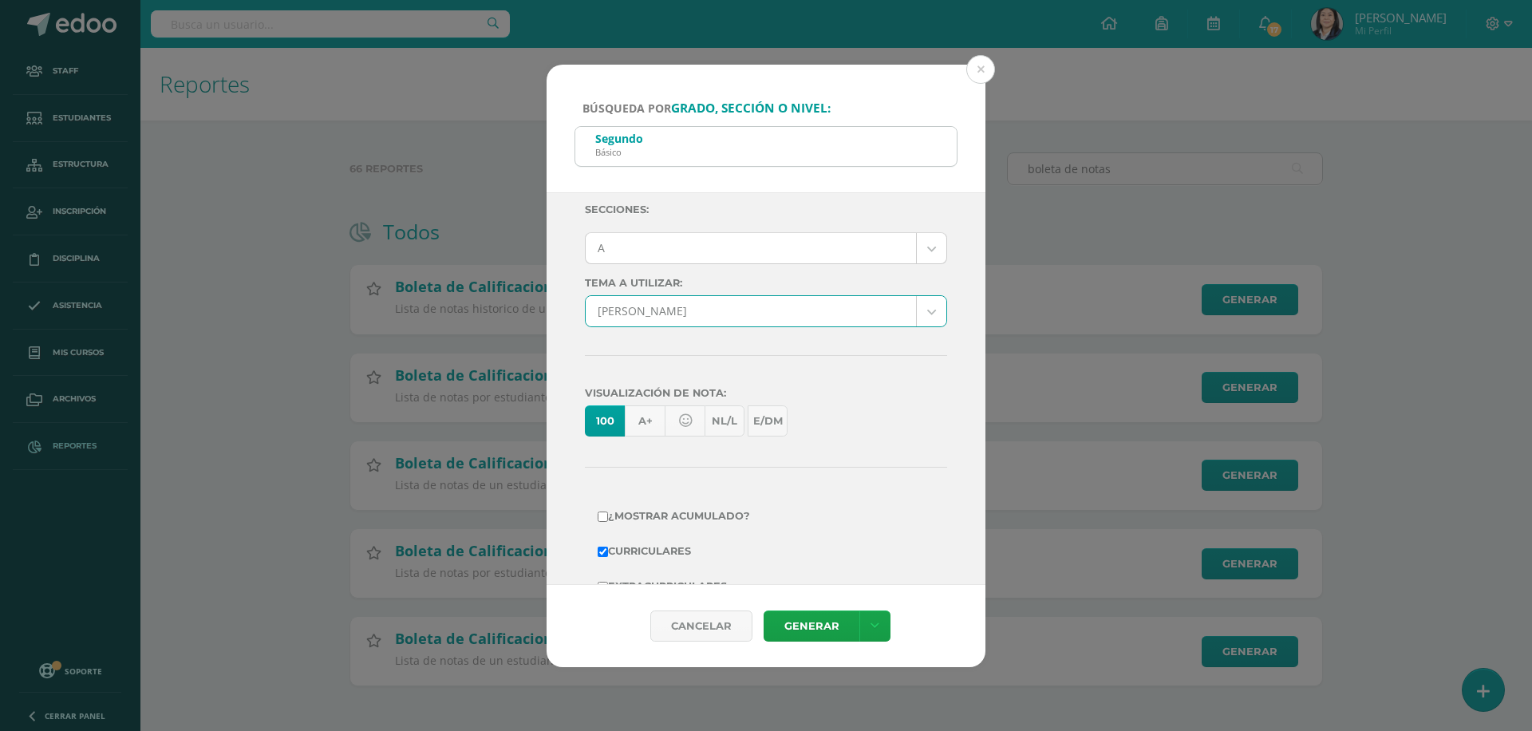
scroll to position [275, 0]
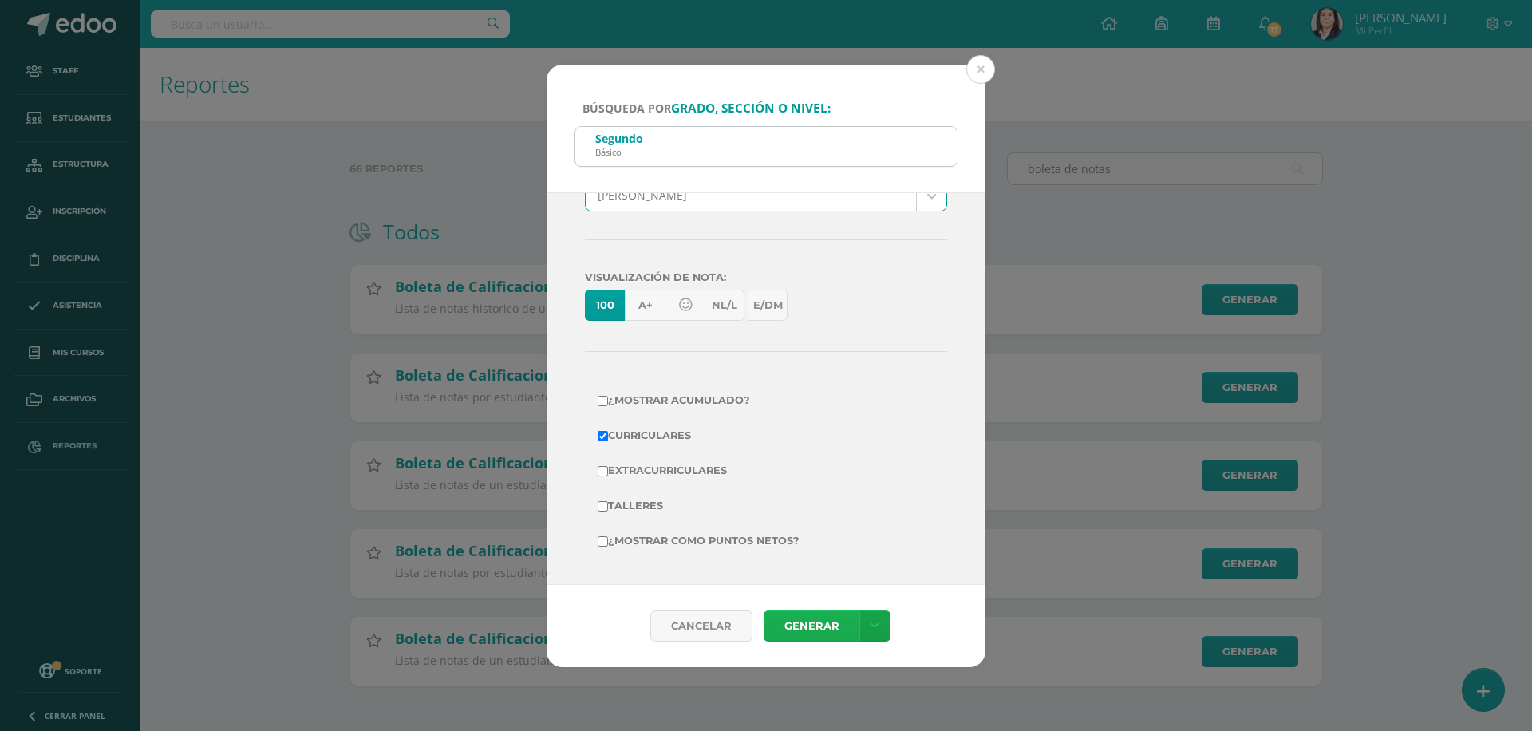
click at [817, 630] on link "Generar" at bounding box center [812, 625] width 96 height 31
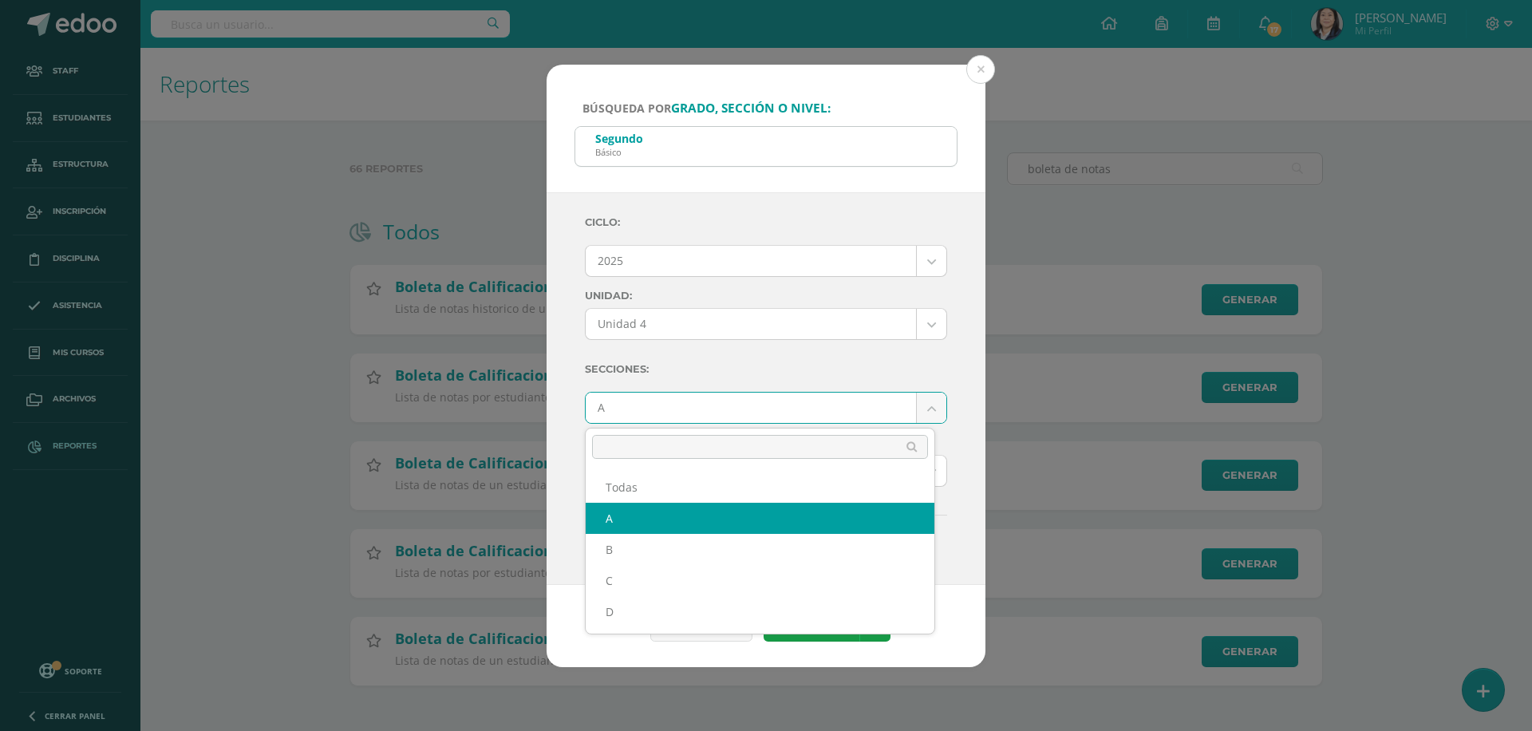
click at [756, 413] on body "Búsqueda por grado, sección o nivel: Segundo Básico segundo ba Ciclo: 2025 2026…" at bounding box center [766, 368] width 1532 height 736
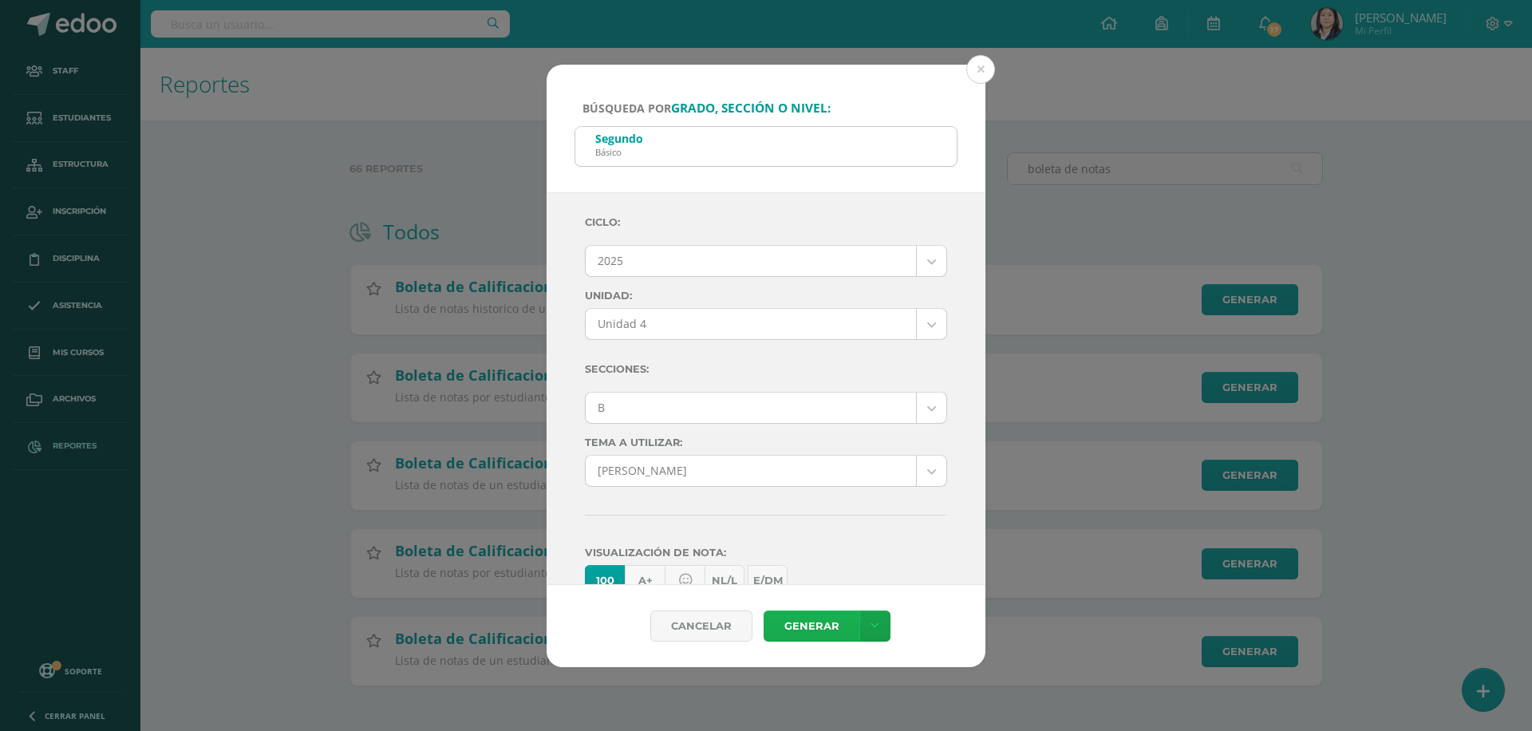
click at [804, 626] on link "Generar" at bounding box center [812, 625] width 96 height 31
click at [915, 410] on body "Búsqueda por grado, sección o nivel: Segundo Básico segundo ba Ciclo: 2025 2026…" at bounding box center [766, 368] width 1532 height 736
click at [802, 618] on link "Generar" at bounding box center [812, 625] width 96 height 31
click at [919, 406] on body "Búsqueda por grado, sección o nivel: Segundo Básico segundo ba Ciclo: 2025 2026…" at bounding box center [766, 368] width 1532 height 736
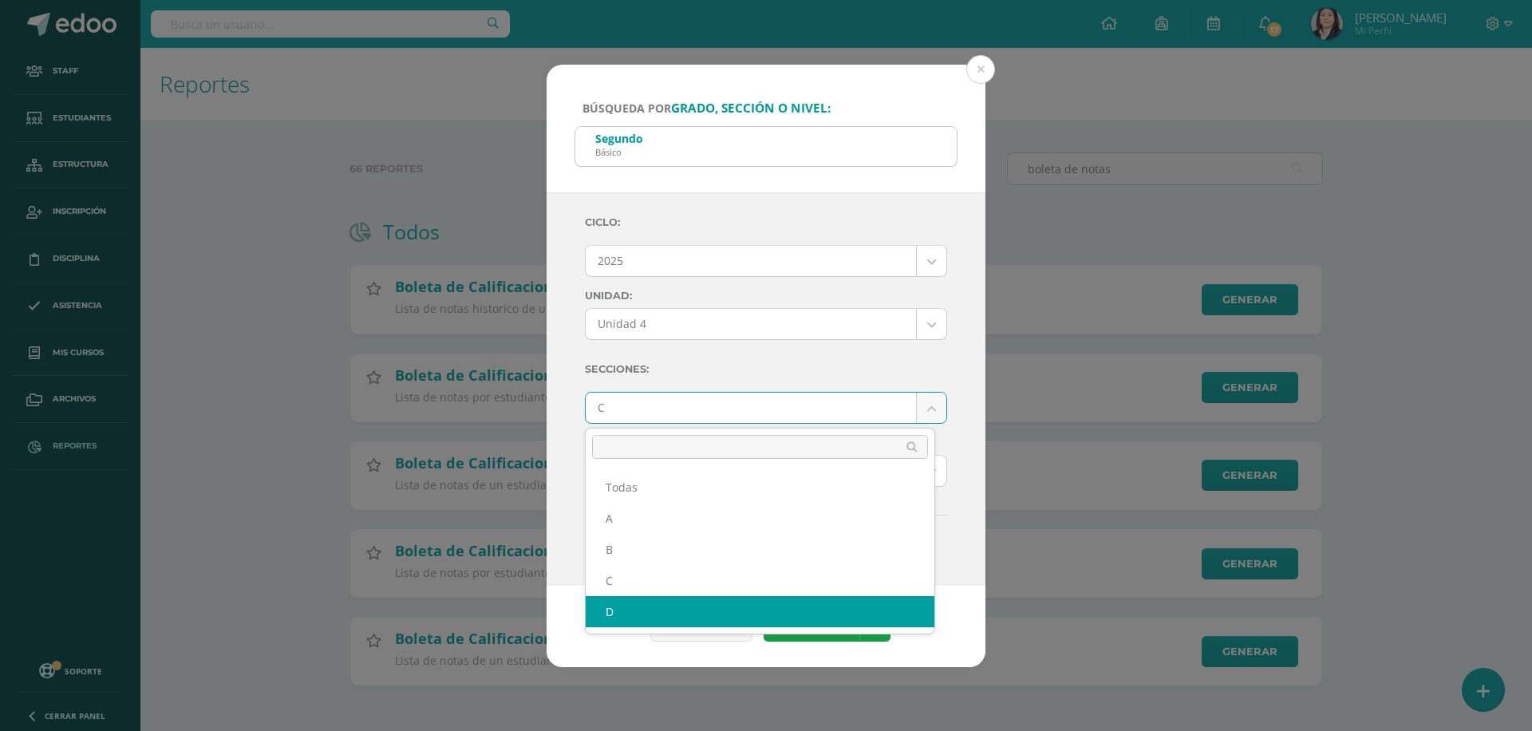
select select "D"
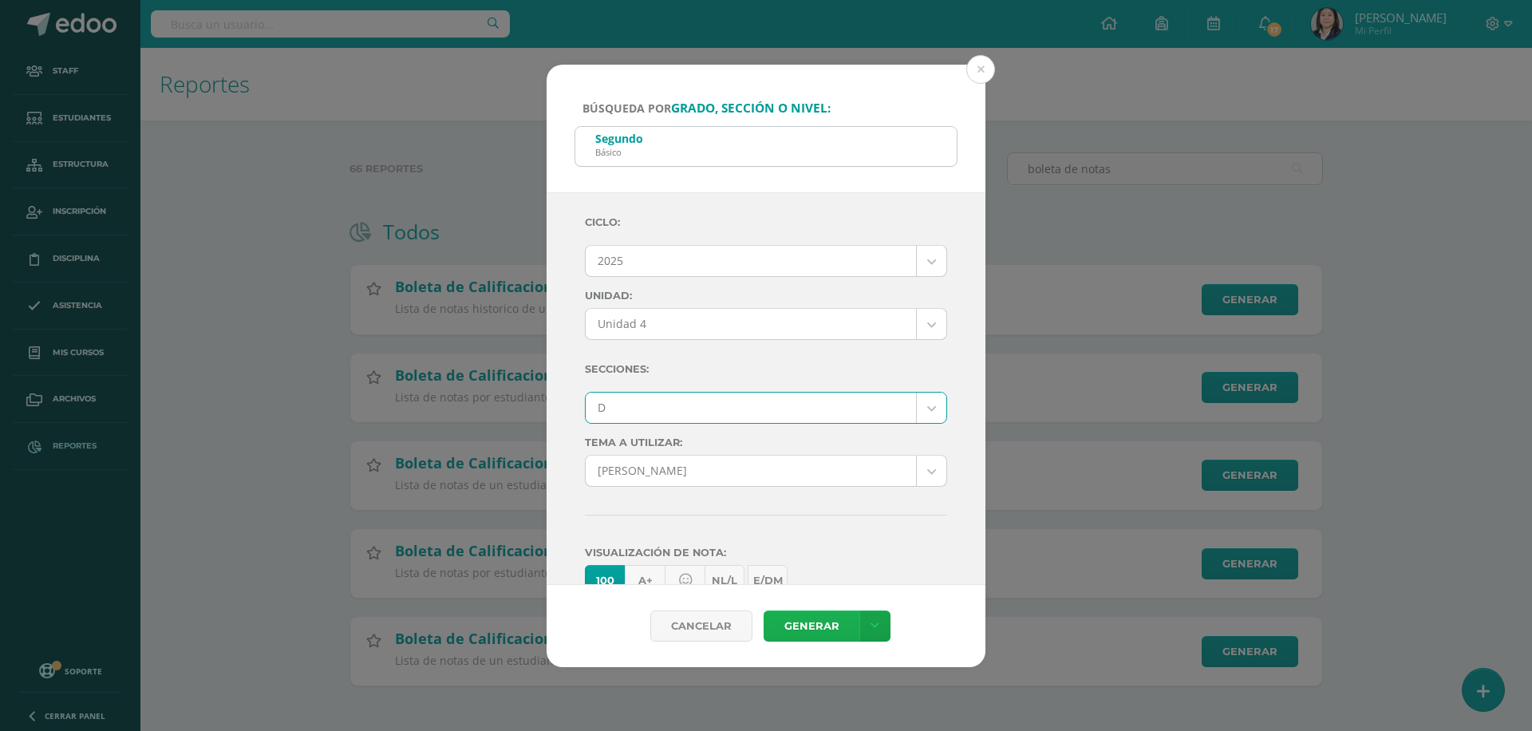
click at [817, 629] on link "Generar" at bounding box center [812, 625] width 96 height 31
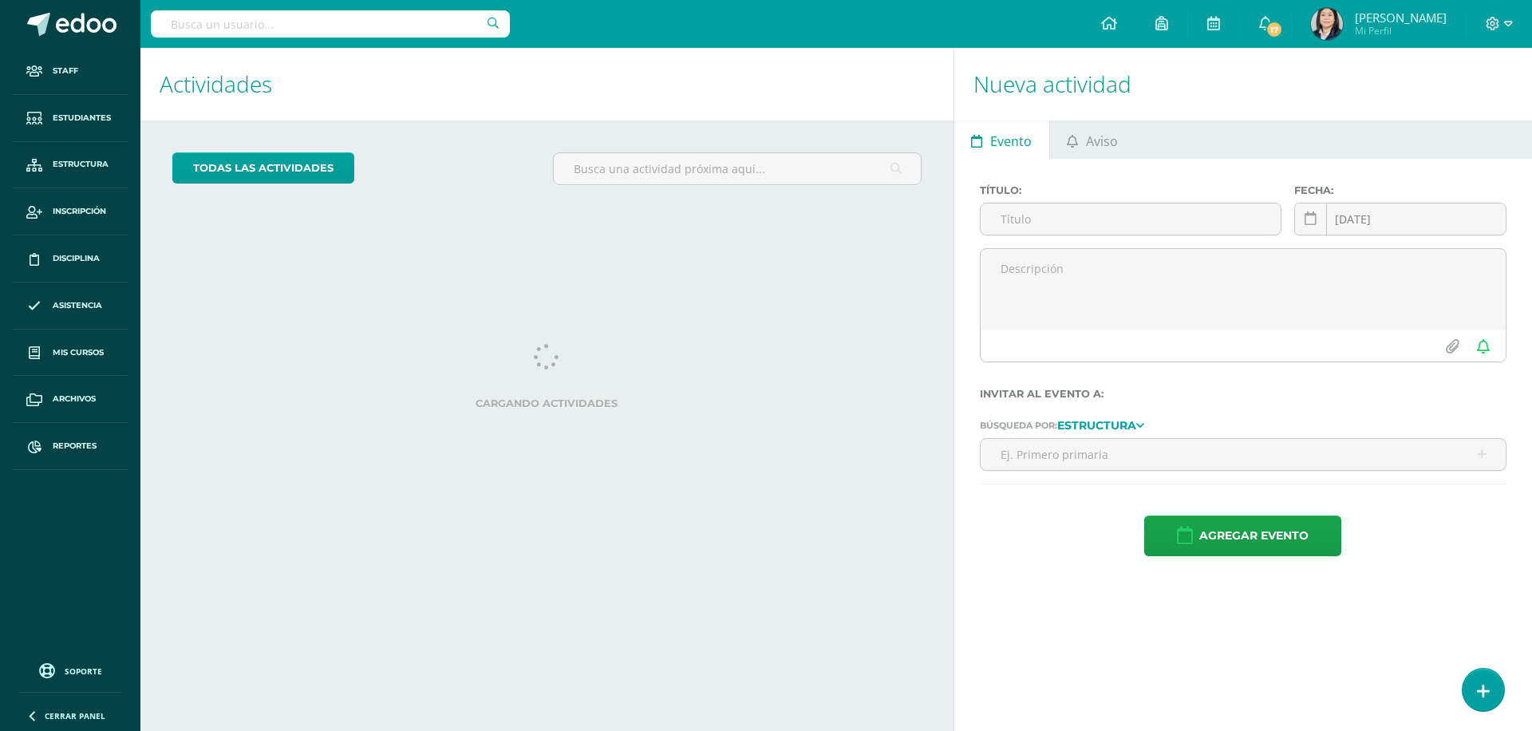
click at [282, 30] on input "text" at bounding box center [330, 23] width 359 height 27
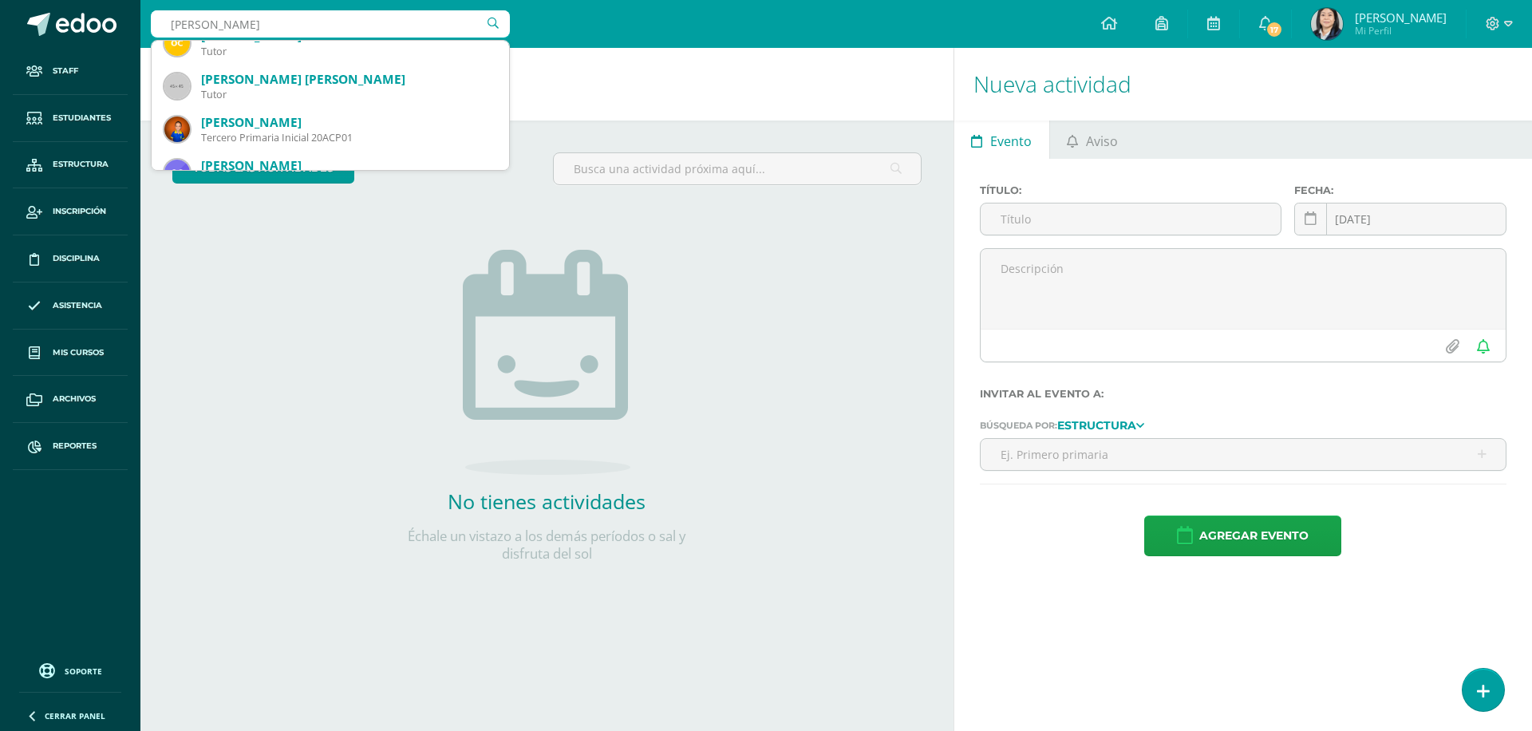
scroll to position [223, 0]
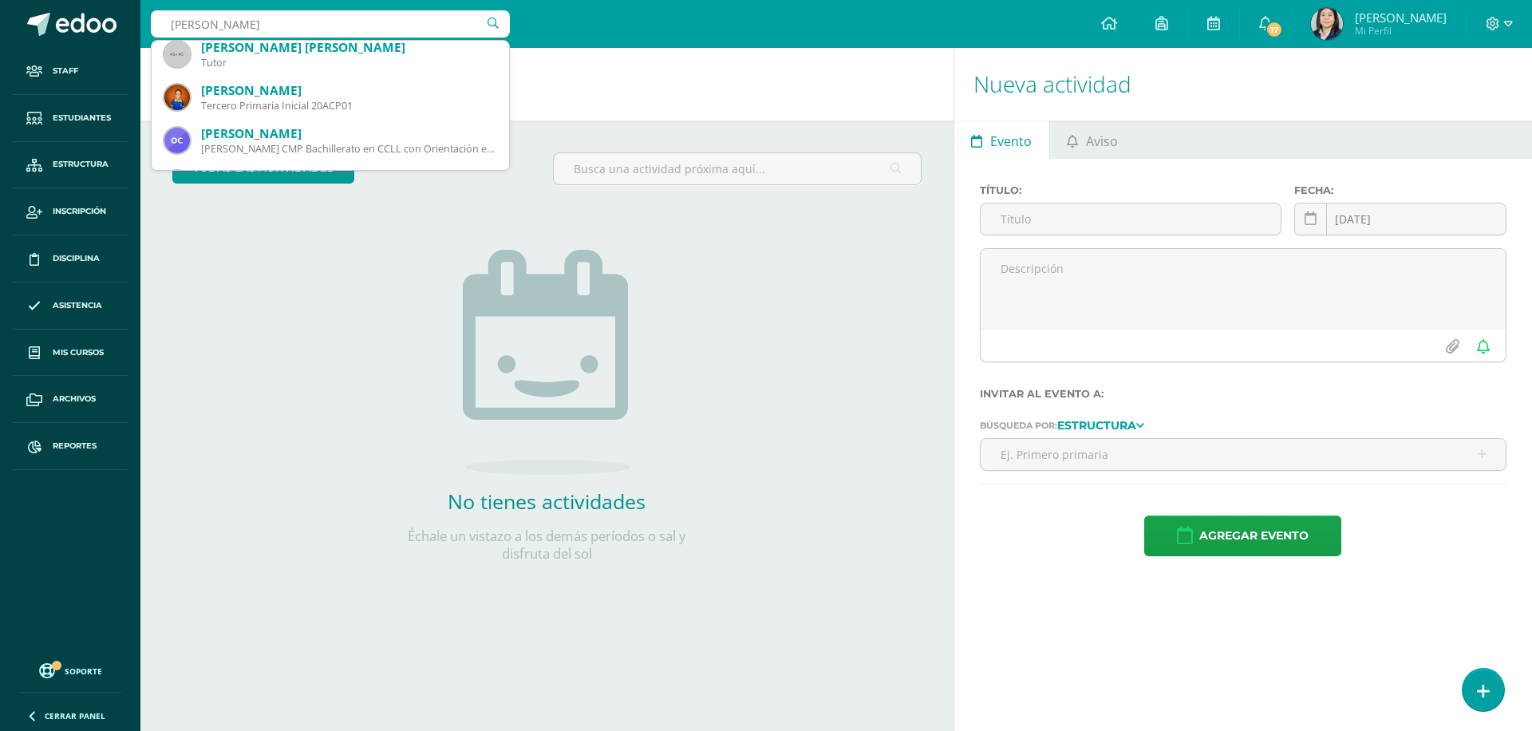
drag, startPoint x: 173, startPoint y: 22, endPoint x: 156, endPoint y: 21, distance: 16.8
click at [156, 21] on input "[PERSON_NAME]" at bounding box center [330, 23] width 359 height 27
type input "[PERSON_NAME]"
click at [735, 81] on h1 "Actividades" at bounding box center [547, 84] width 775 height 73
